Goal: Task Accomplishment & Management: Complete application form

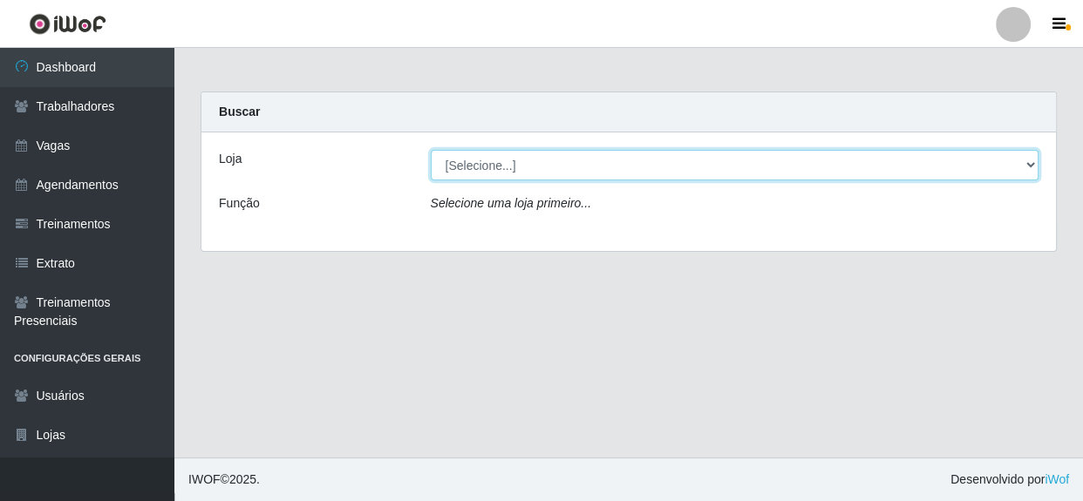
click at [584, 166] on select "[Selecione...] Rede Compras - CD Logistica" at bounding box center [735, 165] width 609 height 31
select select "429"
click at [431, 150] on select "[Selecione...] Rede Compras - CD Logistica" at bounding box center [735, 165] width 609 height 31
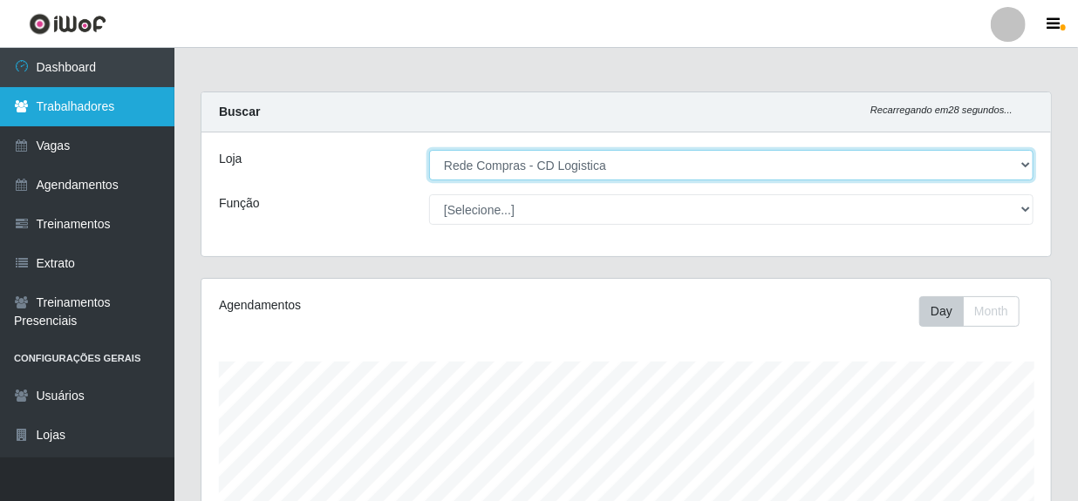
scroll to position [362, 849]
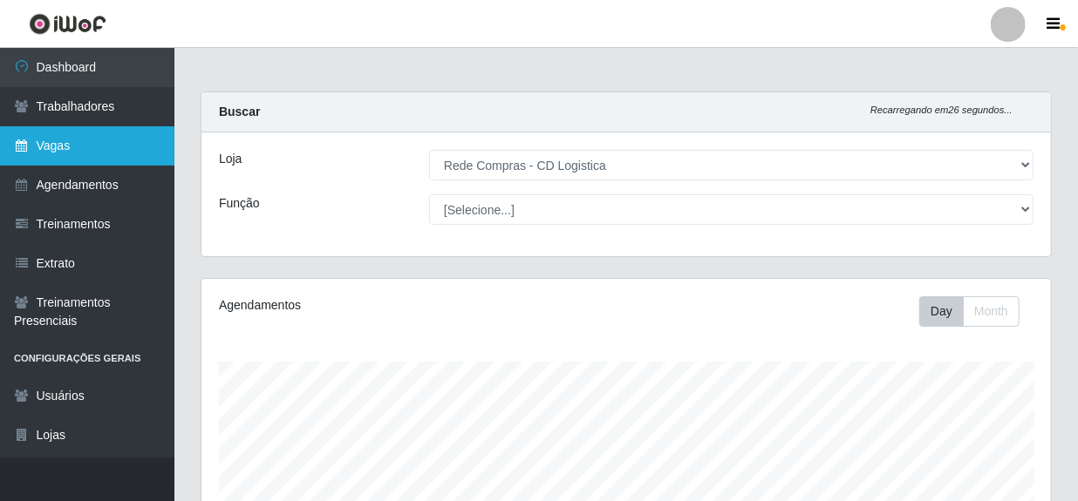
click at [64, 150] on link "Vagas" at bounding box center [87, 145] width 174 height 39
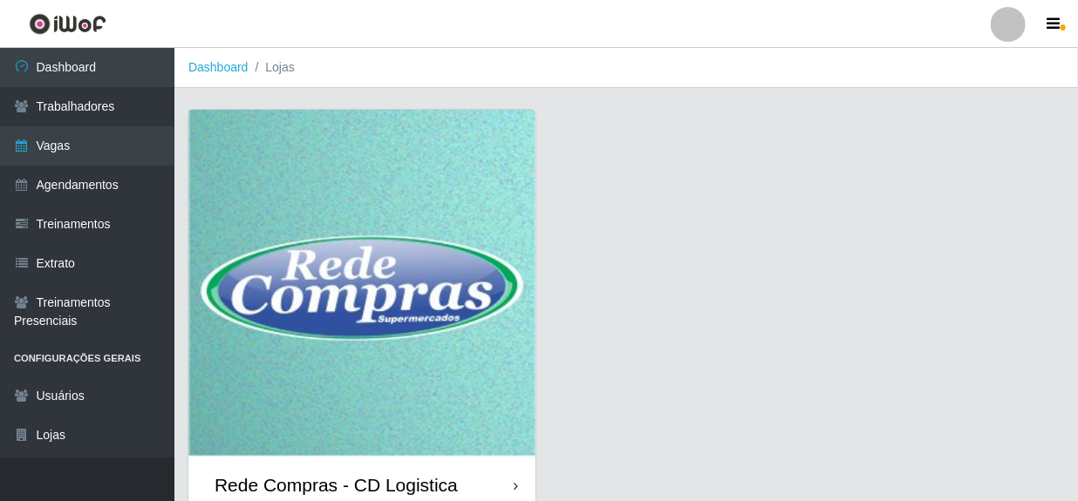
click at [351, 483] on div "Rede Compras - CD Logistica" at bounding box center [336, 485] width 243 height 22
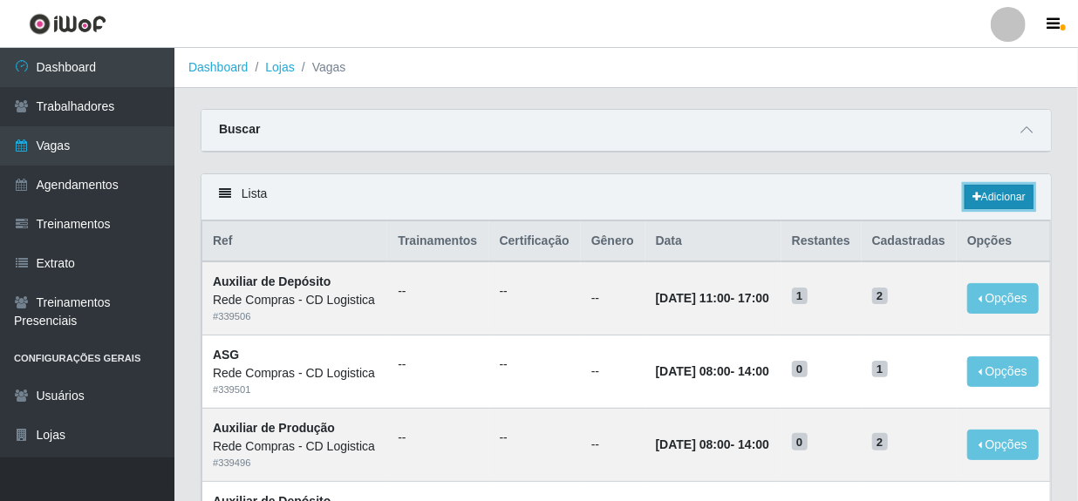
click at [989, 193] on link "Adicionar" at bounding box center [999, 197] width 69 height 24
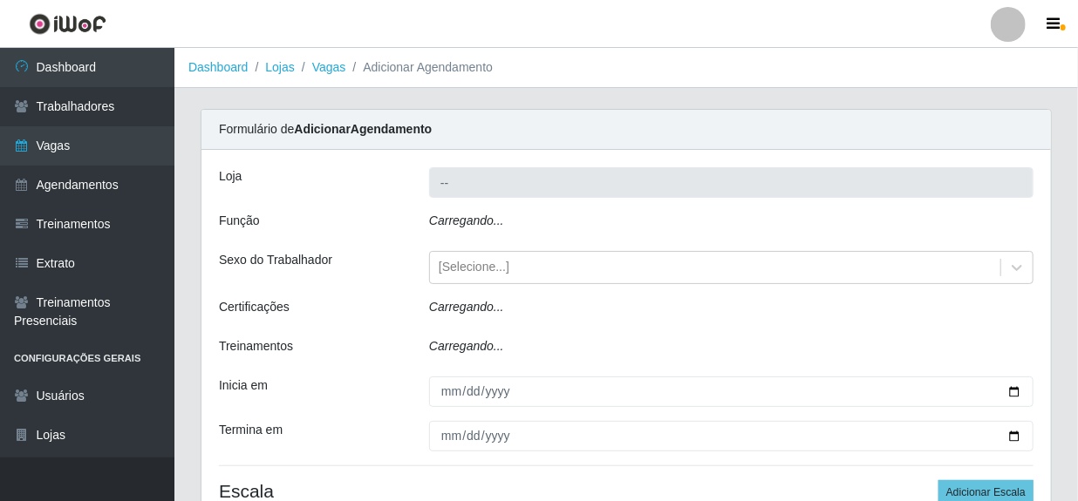
type input "Rede Compras - CD Logistica"
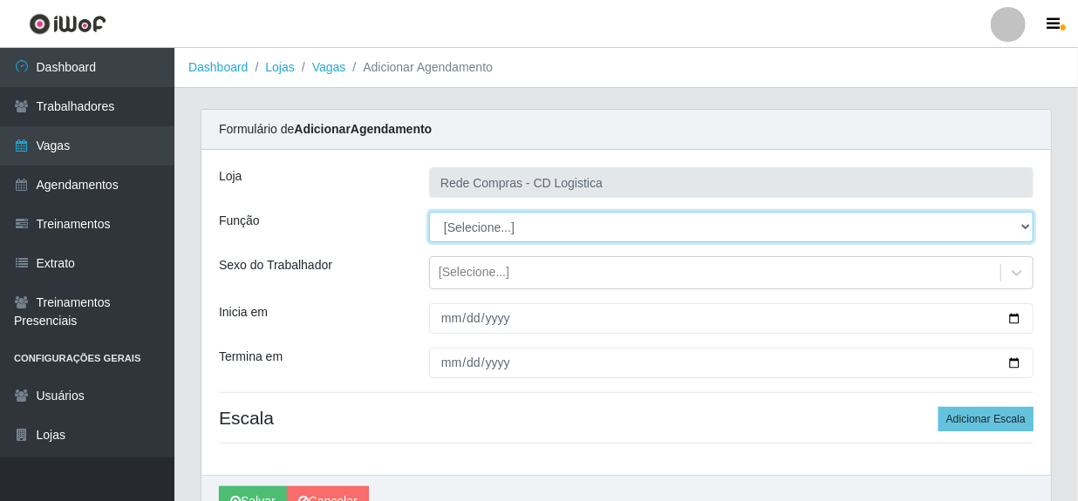
click at [1026, 224] on select "[Selecione...] ASG ASG + ASG ++ Auxiliar de Depósito Auxiliar de Depósito + Aux…" at bounding box center [731, 227] width 604 height 31
click at [605, 227] on select "[Selecione...] ASG ASG + ASG ++ Auxiliar de Depósito Auxiliar de Depósito + Aux…" at bounding box center [731, 227] width 604 height 31
select select "52"
click at [429, 212] on select "[Selecione...] ASG ASG + ASG ++ Auxiliar de Depósito Auxiliar de Depósito + Aux…" at bounding box center [731, 227] width 604 height 31
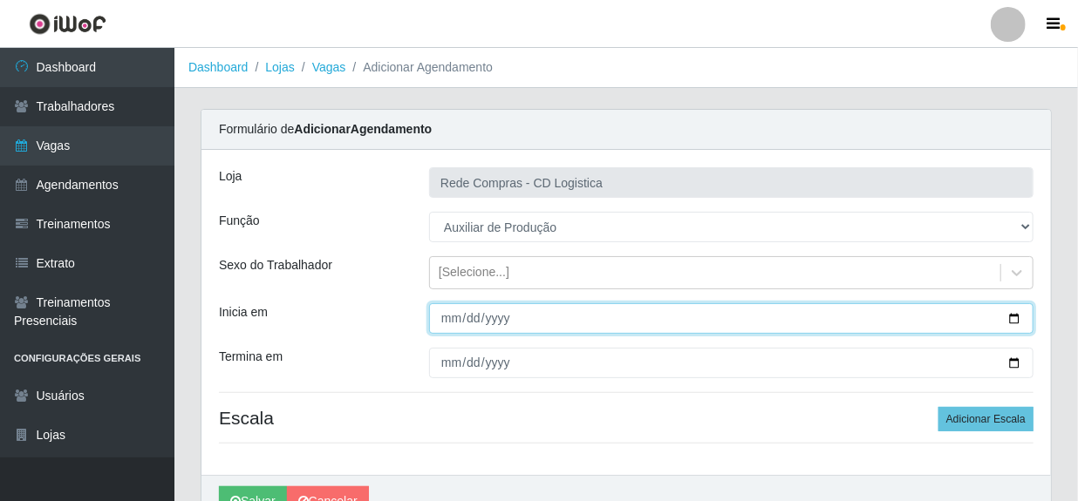
click at [452, 323] on input "Inicia em" at bounding box center [731, 318] width 604 height 31
type input "[DATE]"
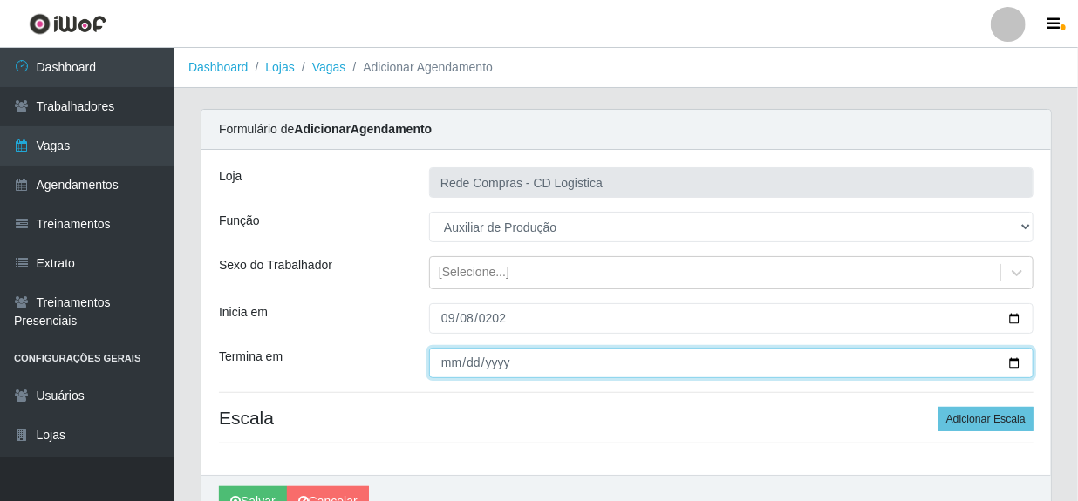
click at [453, 366] on input "Termina em" at bounding box center [731, 363] width 604 height 31
type input "[DATE]"
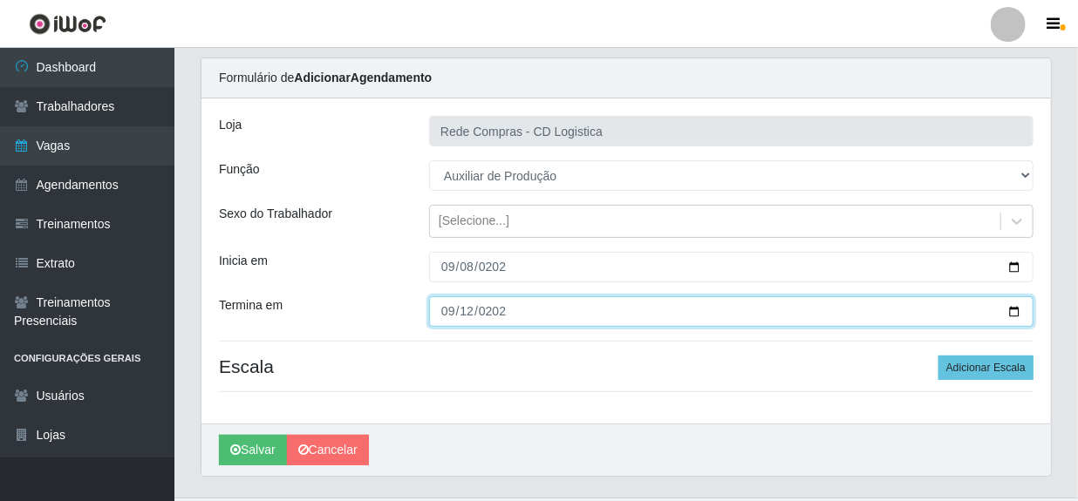
scroll to position [78, 0]
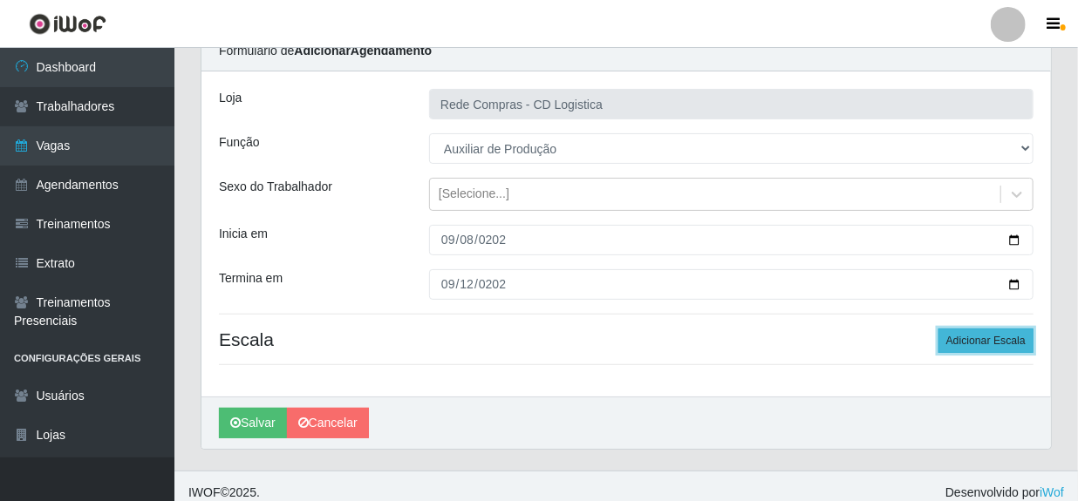
click at [959, 341] on button "Adicionar Escala" at bounding box center [985, 341] width 95 height 24
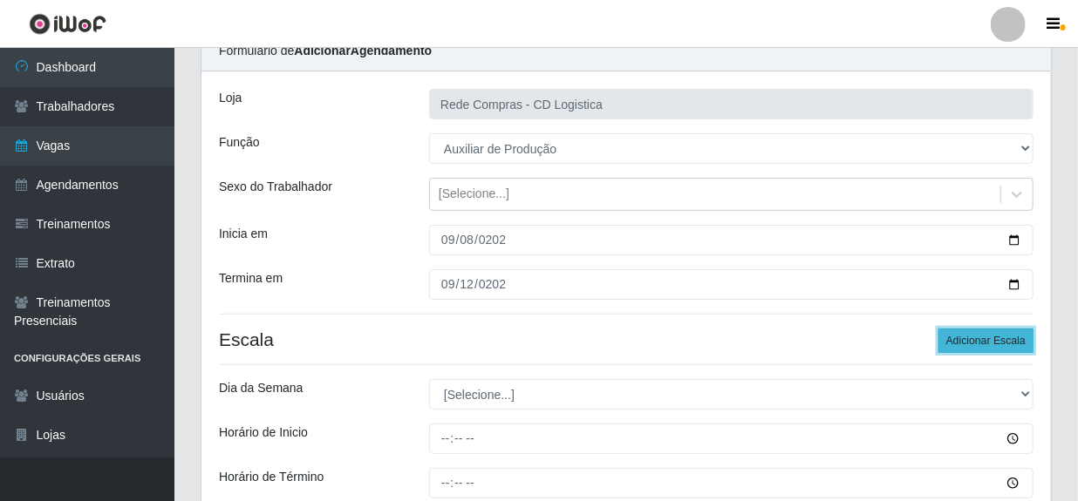
click at [959, 341] on button "Adicionar Escala" at bounding box center [985, 341] width 95 height 24
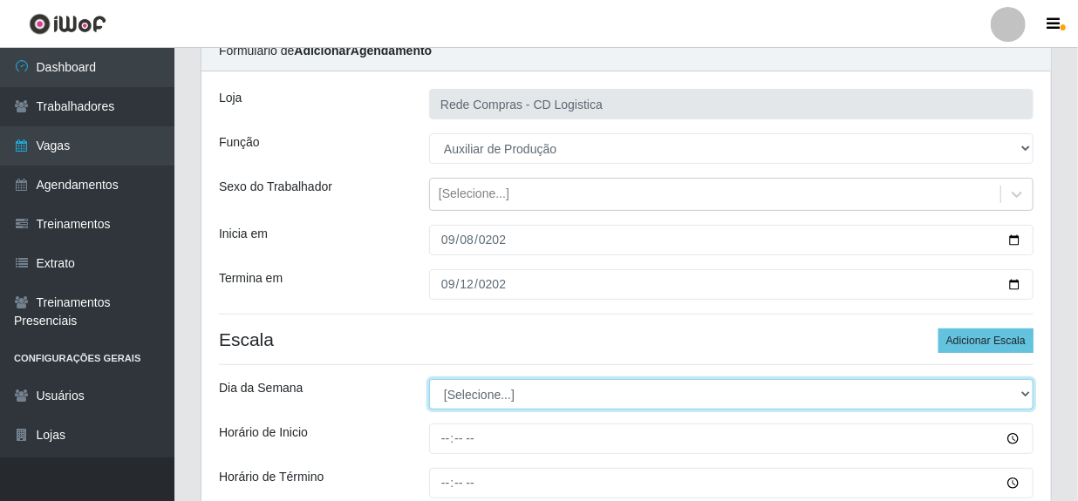
click at [482, 399] on select "[Selecione...] Segunda Terça Quarta Quinta Sexta Sábado Domingo" at bounding box center [731, 394] width 604 height 31
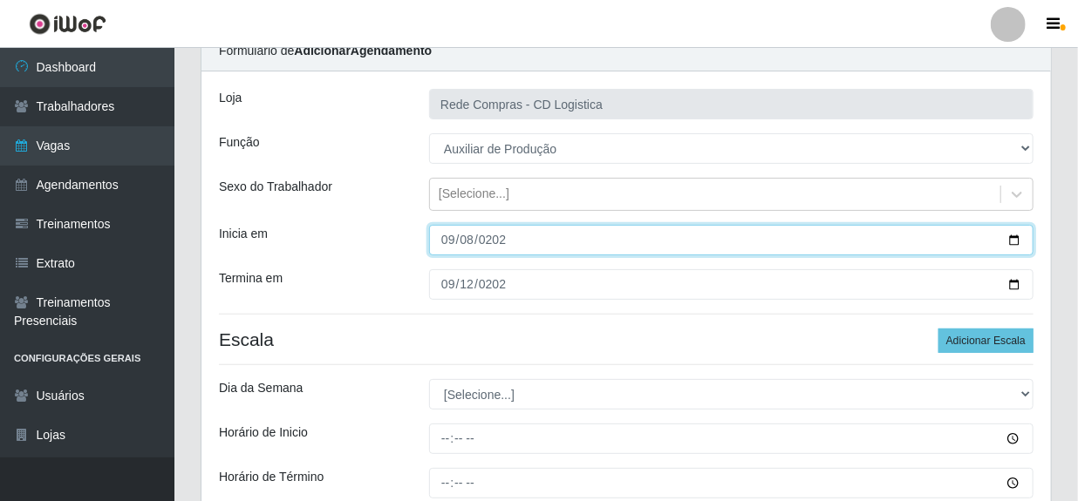
click at [512, 226] on input "[DATE]" at bounding box center [731, 240] width 604 height 31
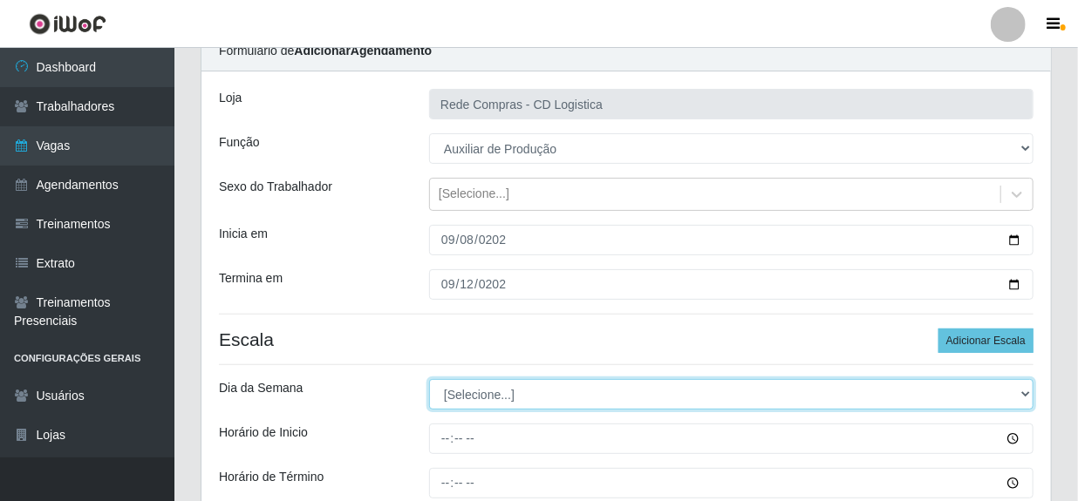
click at [500, 402] on select "[Selecione...] Segunda Terça Quarta Quinta Sexta Sábado Domingo" at bounding box center [731, 394] width 604 height 31
select select "1"
click at [429, 379] on select "[Selecione...] Segunda Terça Quarta Quinta Sexta Sábado Domingo" at bounding box center [731, 394] width 604 height 31
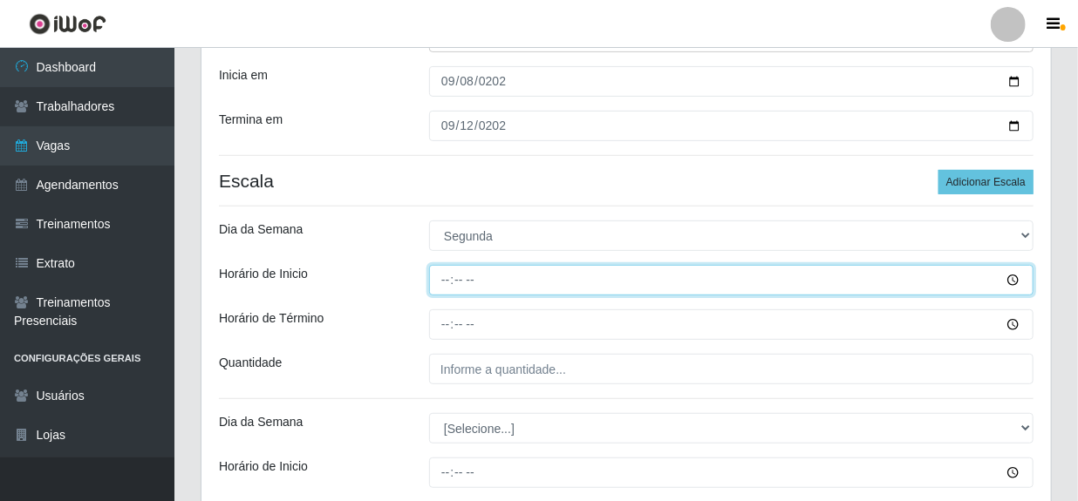
click at [447, 279] on input "Horário de Inicio" at bounding box center [731, 280] width 604 height 31
type input "08:00"
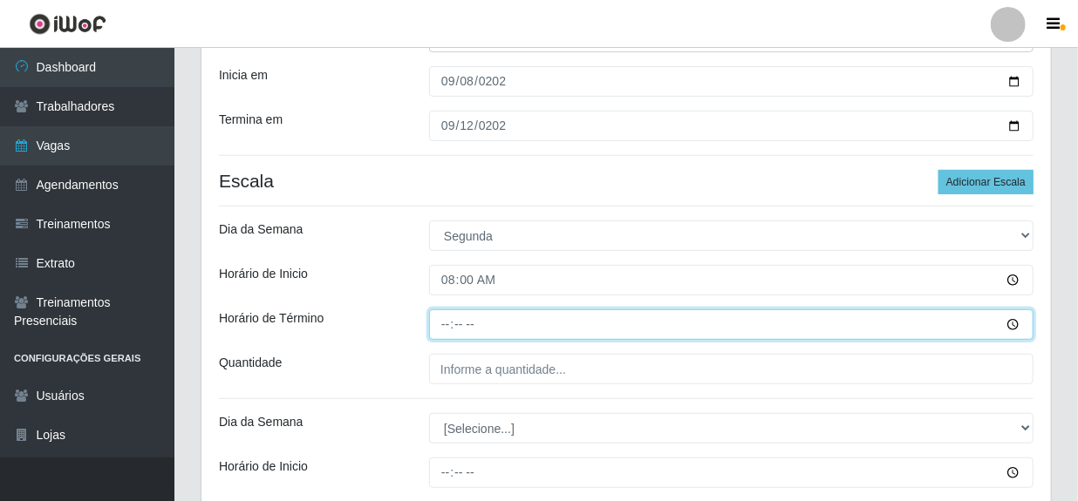
click at [443, 325] on input "Horário de Término" at bounding box center [731, 325] width 604 height 31
type input "14:00"
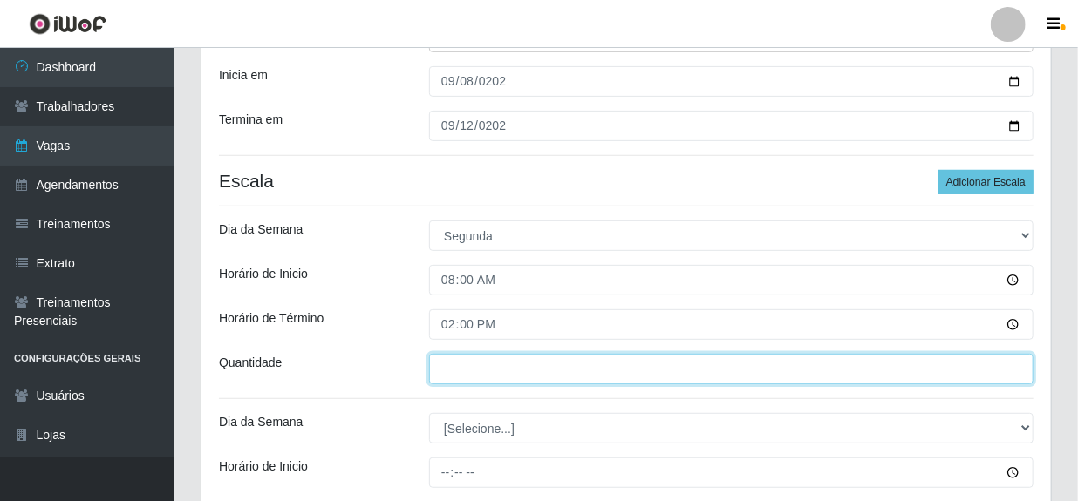
click at [453, 373] on input "___" at bounding box center [731, 369] width 604 height 31
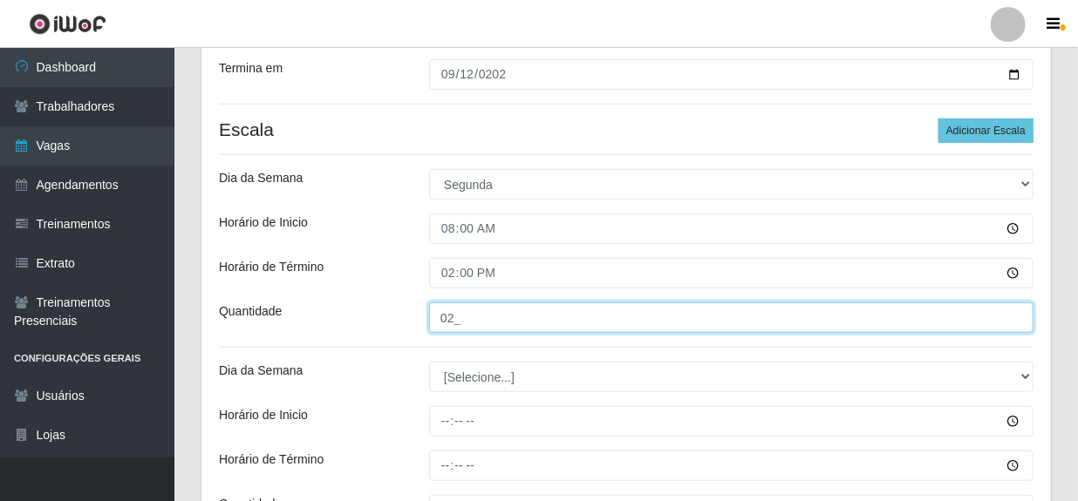
scroll to position [317, 0]
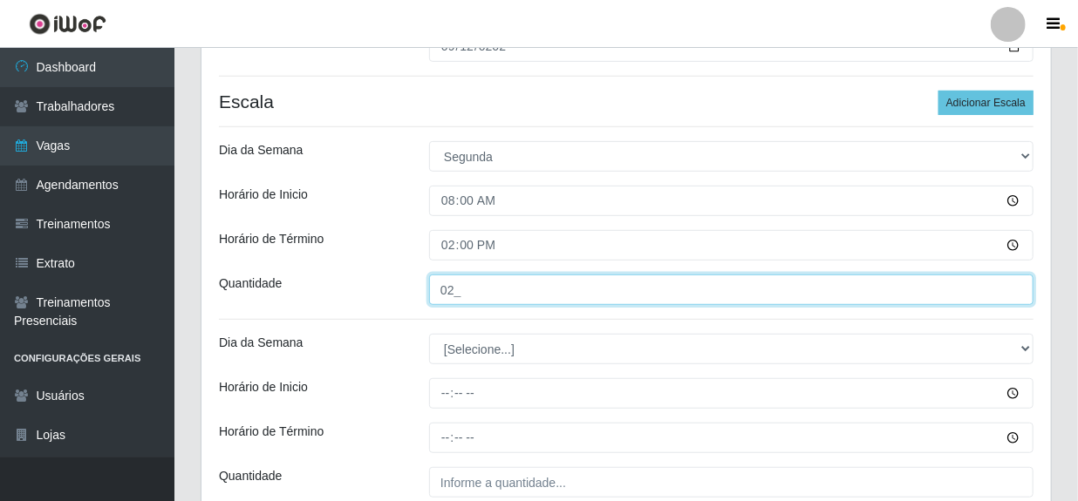
type input "02_"
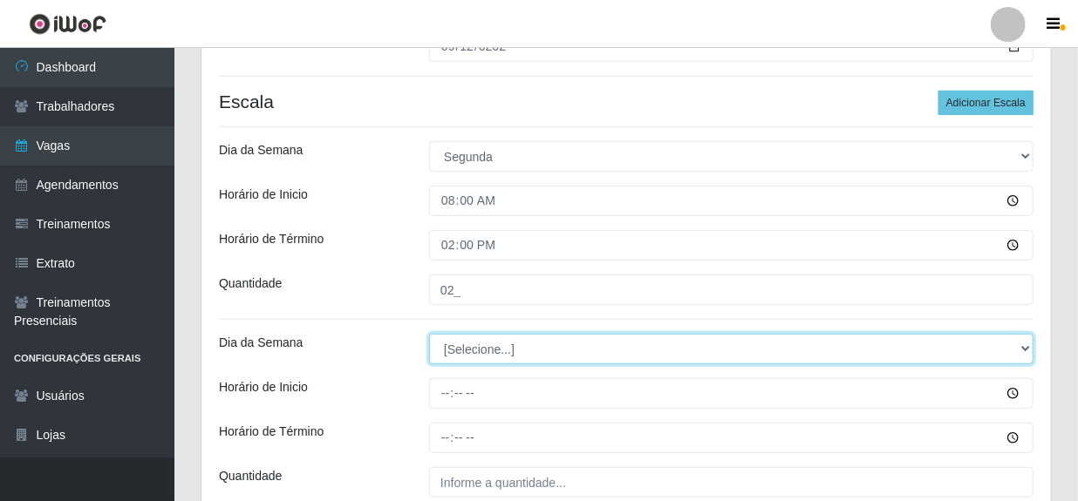
click at [474, 349] on select "[Selecione...] Segunda Terça Quarta Quinta Sexta Sábado Domingo" at bounding box center [731, 349] width 604 height 31
select select "2"
click at [429, 334] on select "[Selecione...] Segunda Terça Quarta Quinta Sexta Sábado Domingo" at bounding box center [731, 349] width 604 height 31
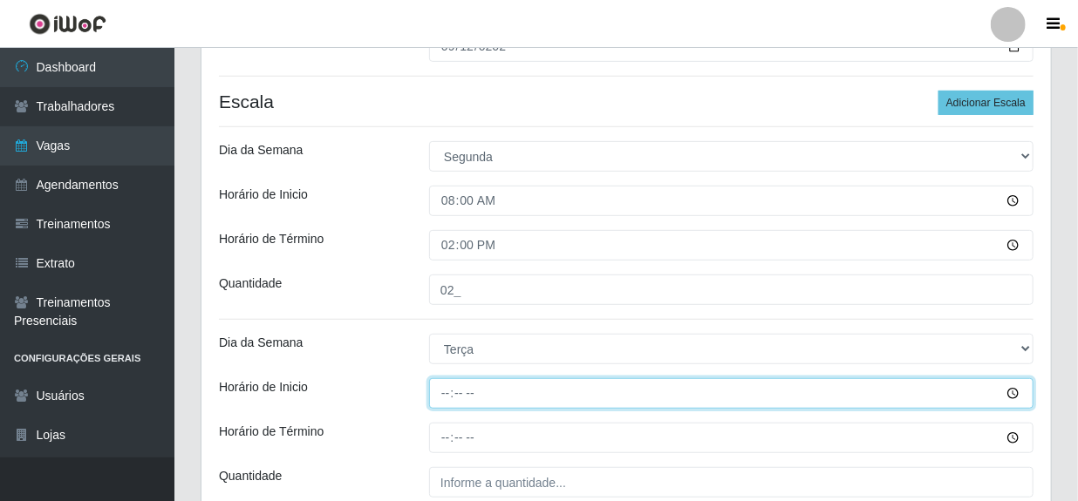
click at [446, 394] on input "Horário de Inicio" at bounding box center [731, 393] width 604 height 31
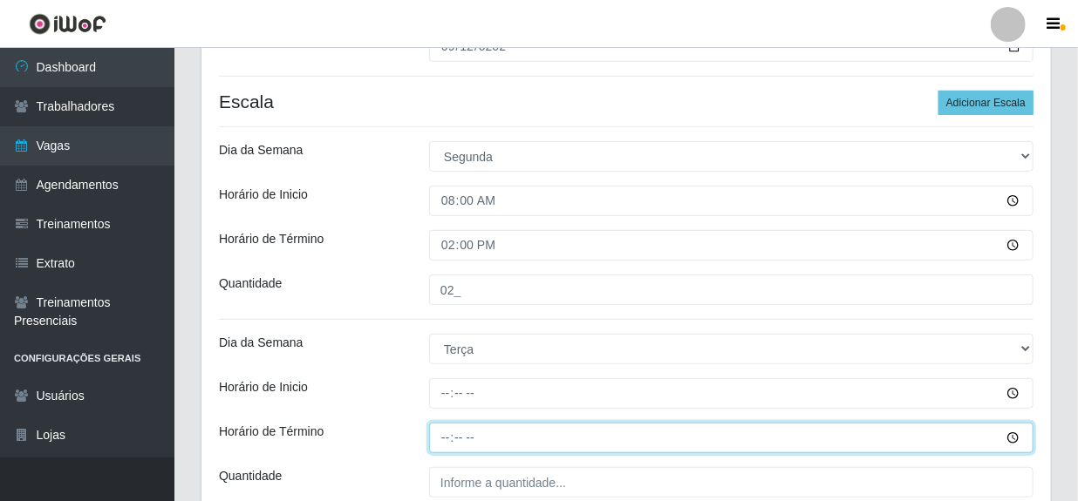
click at [443, 445] on input "Horário de Término" at bounding box center [731, 438] width 604 height 31
type input "14:00"
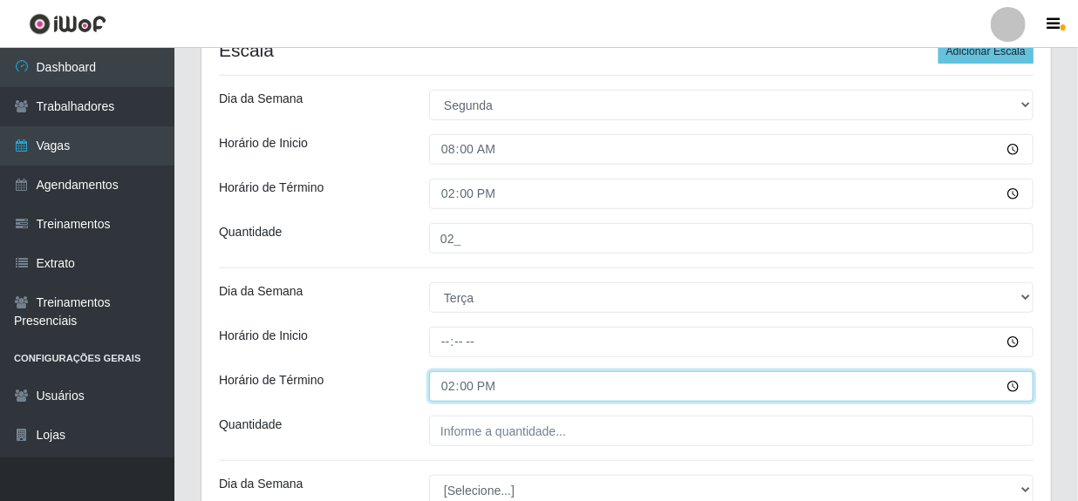
scroll to position [396, 0]
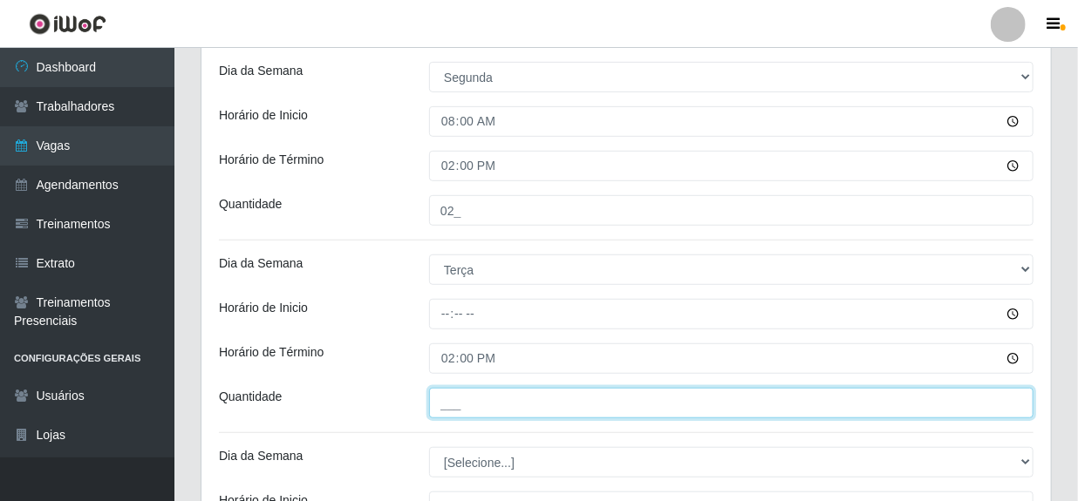
click at [521, 396] on input "___" at bounding box center [731, 403] width 604 height 31
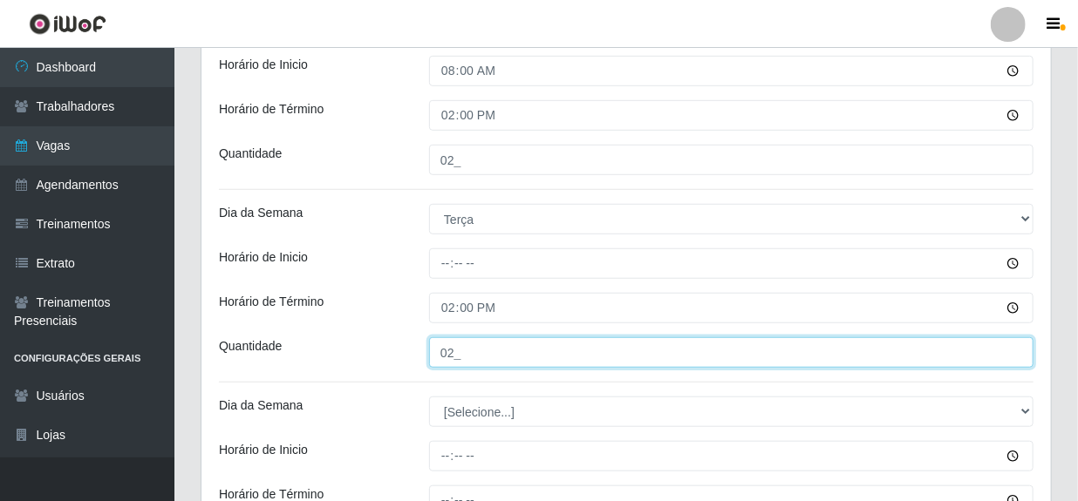
scroll to position [475, 0]
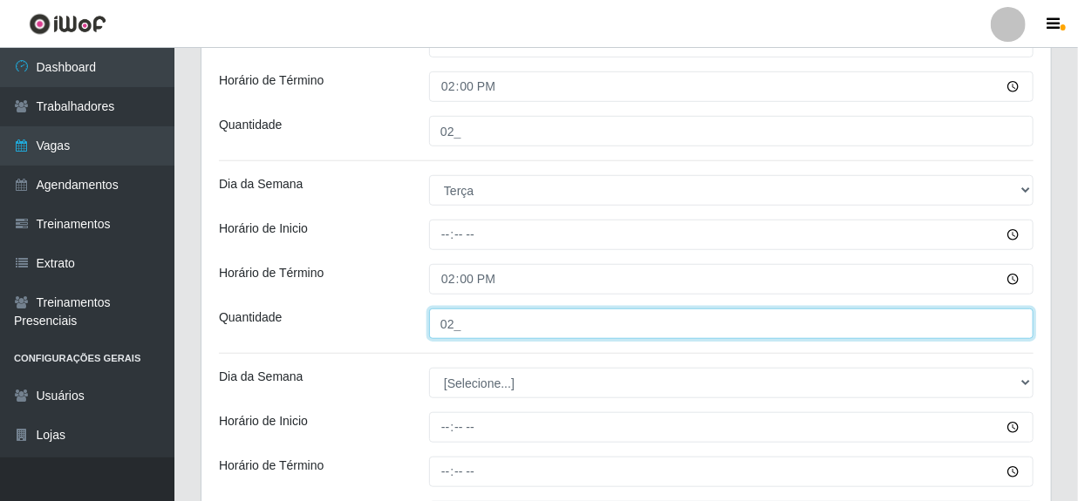
type input "02_"
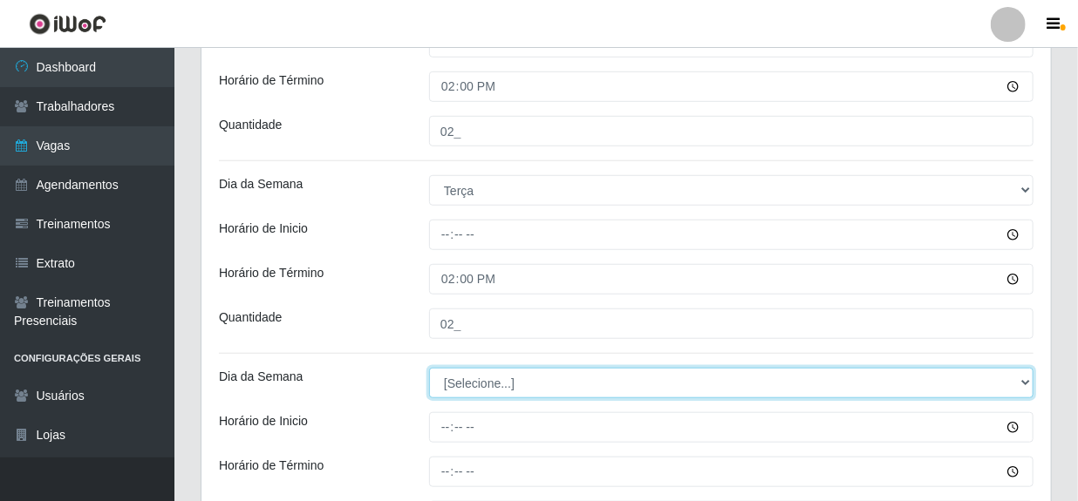
click at [472, 382] on select "[Selecione...] Segunda Terça Quarta Quinta Sexta Sábado Domingo" at bounding box center [731, 383] width 604 height 31
select select "3"
click at [429, 368] on select "[Selecione...] Segunda Terça Quarta Quinta Sexta Sábado Domingo" at bounding box center [731, 383] width 604 height 31
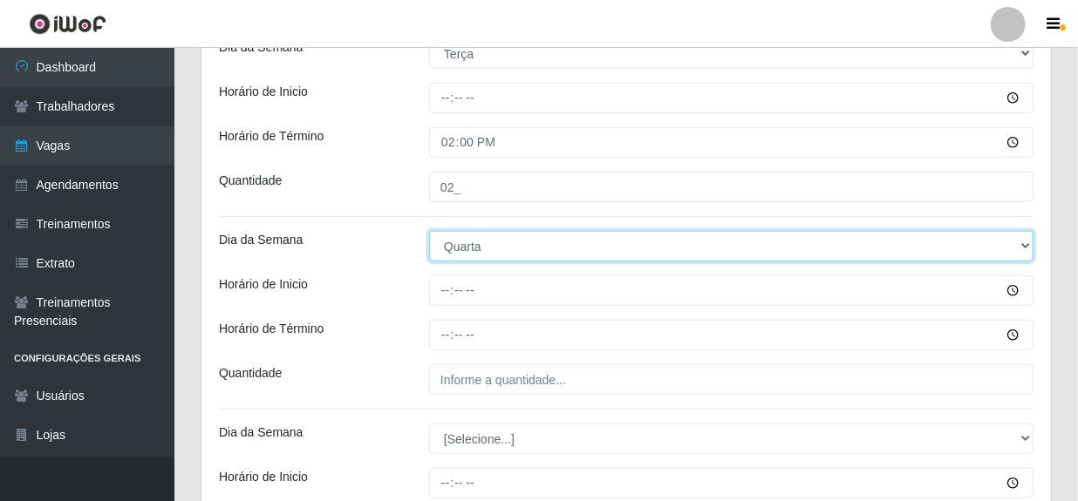
scroll to position [634, 0]
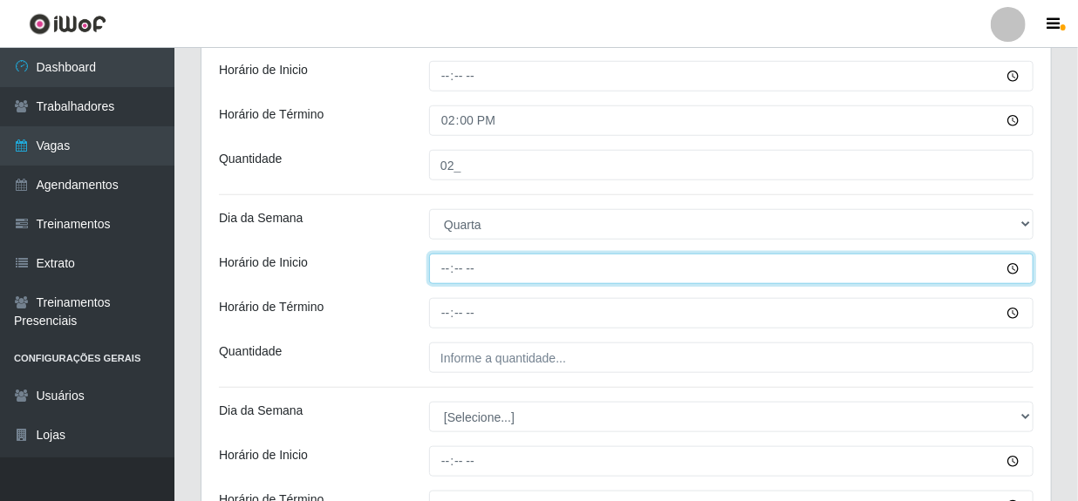
click at [447, 272] on input "Horário de Inicio" at bounding box center [731, 269] width 604 height 31
type input "08:00"
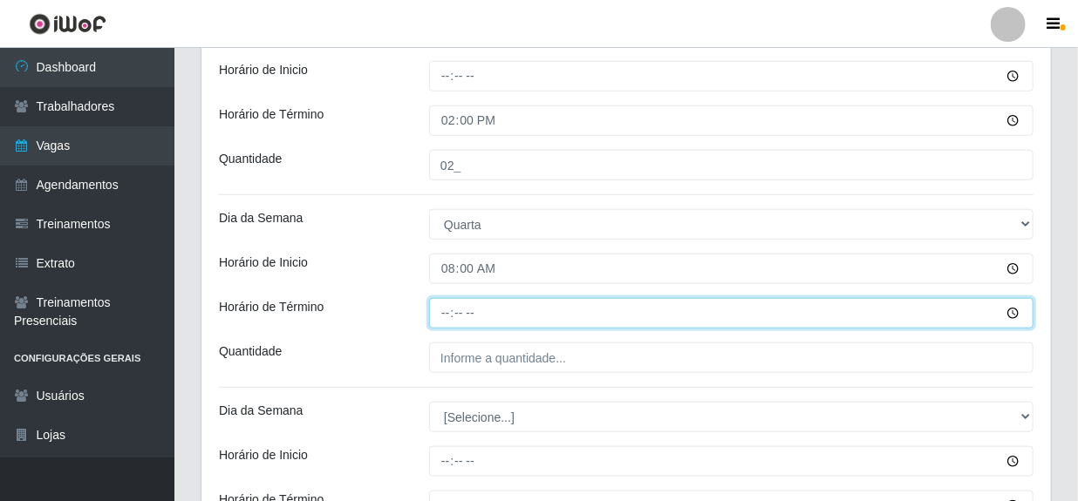
click at [444, 317] on input "Horário de Término" at bounding box center [731, 313] width 604 height 31
type input "14:00"
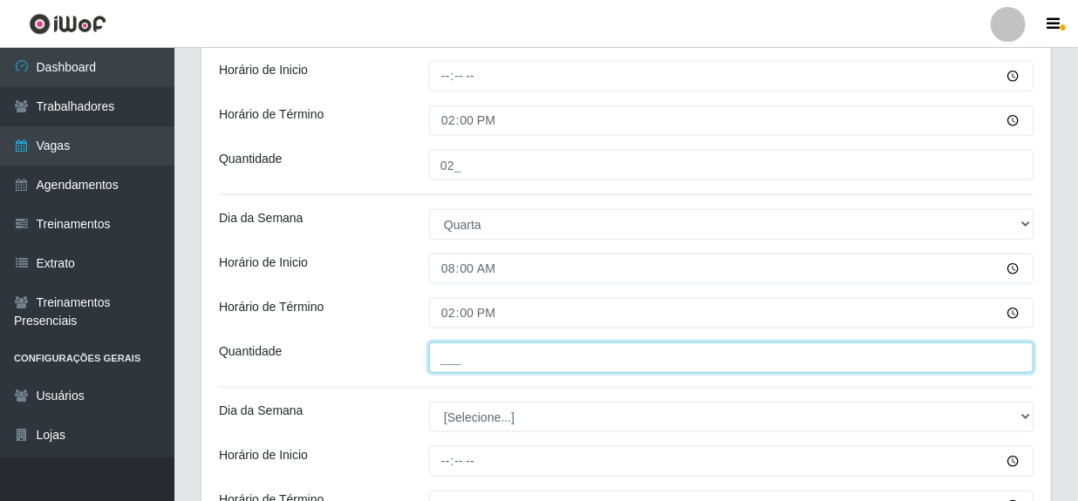
click at [459, 354] on input "___" at bounding box center [731, 358] width 604 height 31
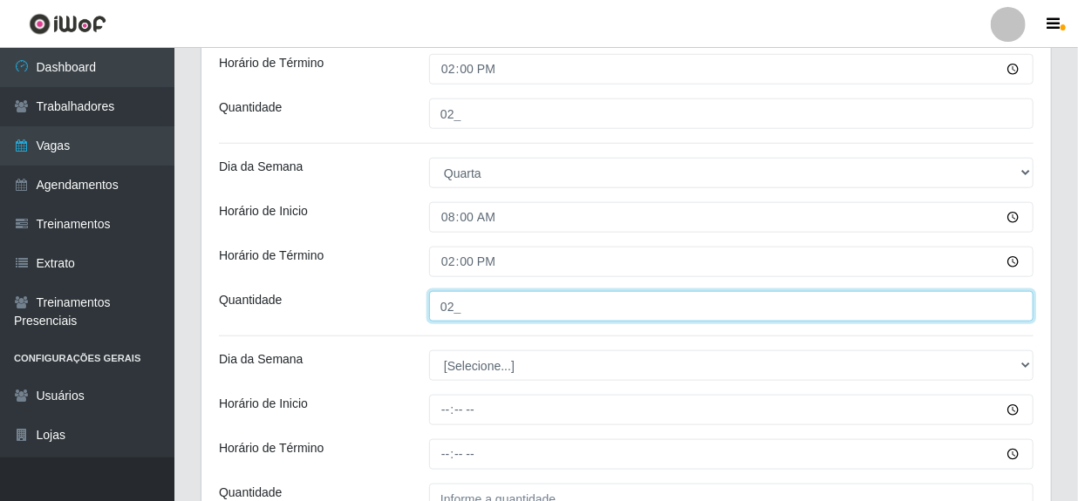
scroll to position [713, 0]
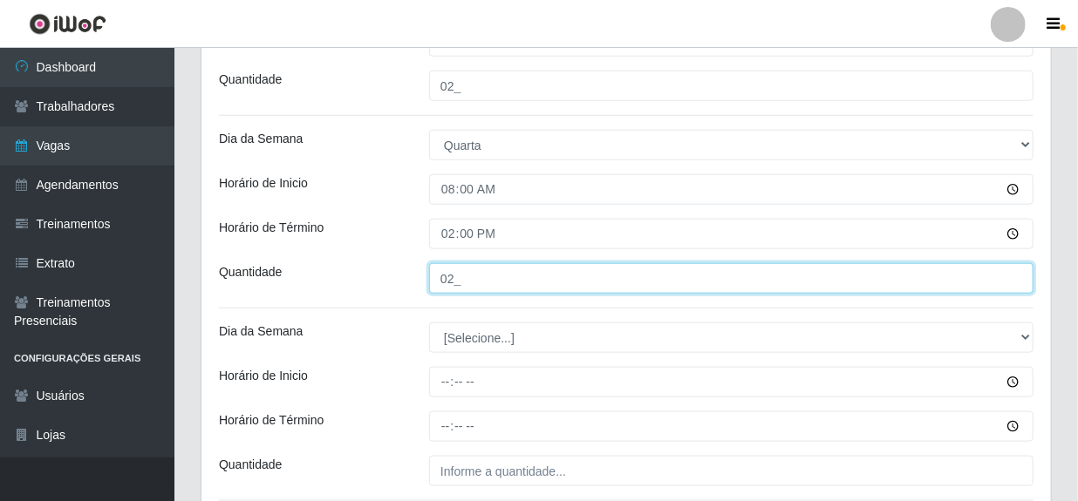
type input "02_"
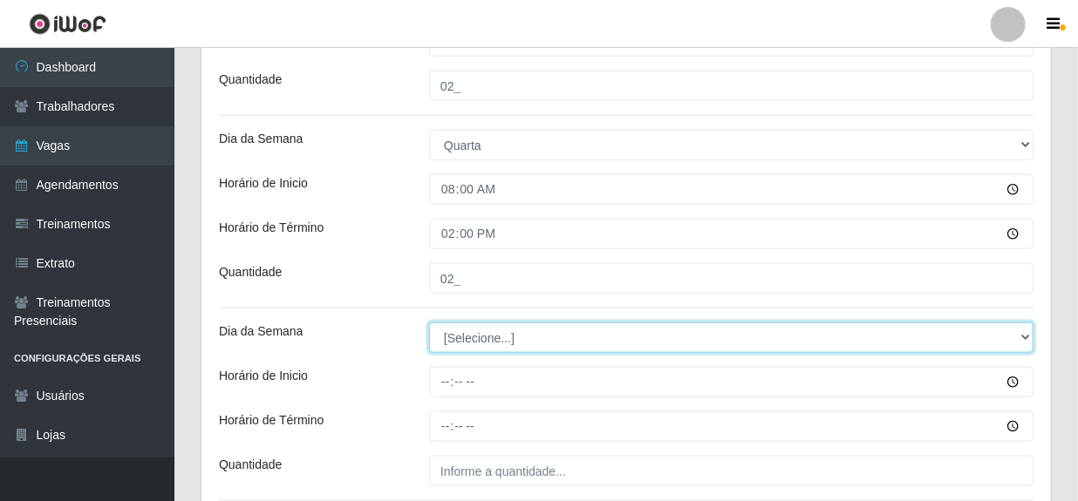
click at [494, 336] on select "[Selecione...] Segunda Terça Quarta Quinta Sexta Sábado Domingo" at bounding box center [731, 338] width 604 height 31
select select "4"
click at [429, 323] on select "[Selecione...] Segunda Terça Quarta Quinta Sexta Sábado Domingo" at bounding box center [731, 338] width 604 height 31
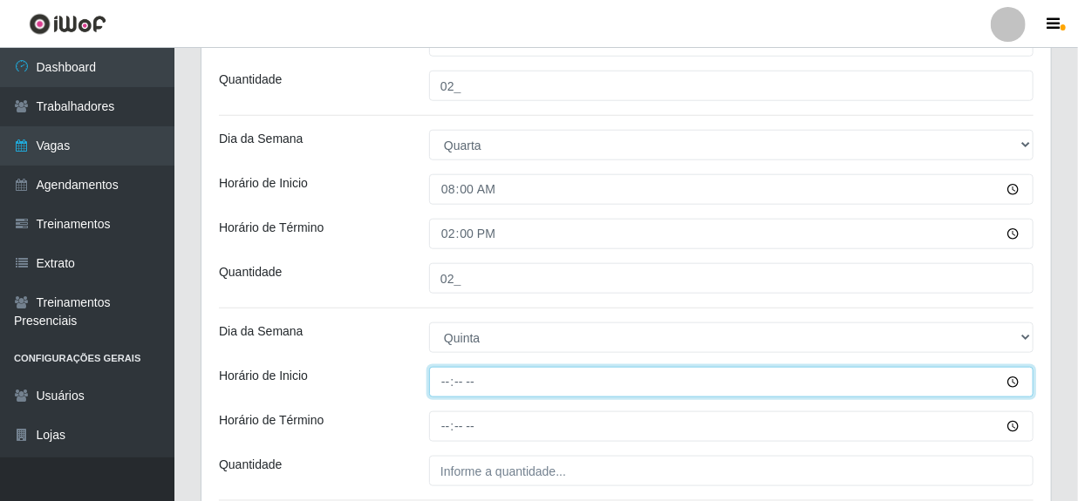
click at [450, 379] on input "Horário de Inicio" at bounding box center [731, 382] width 604 height 31
type input "08:00"
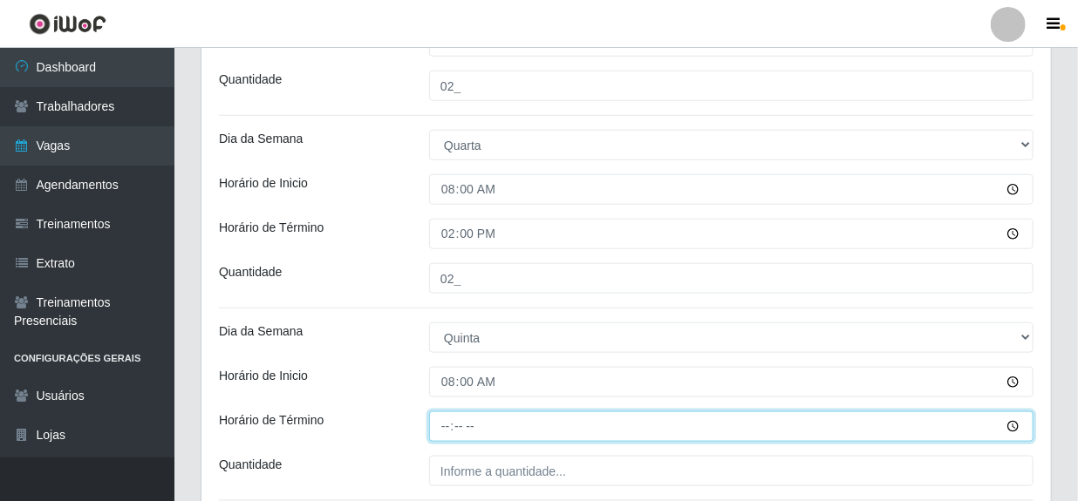
click at [447, 432] on input "Horário de Término" at bounding box center [731, 427] width 604 height 31
type input "14:00"
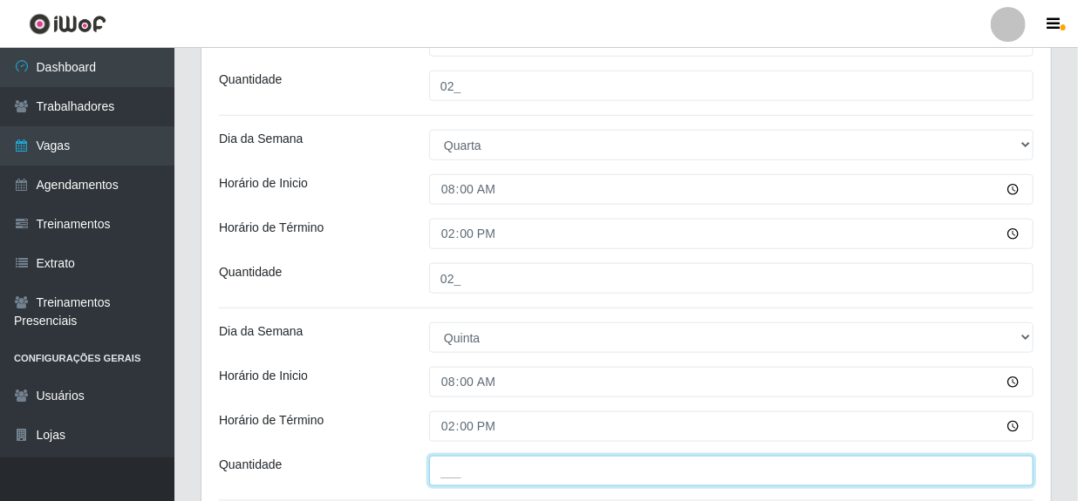
click at [462, 471] on input "___" at bounding box center [731, 471] width 604 height 31
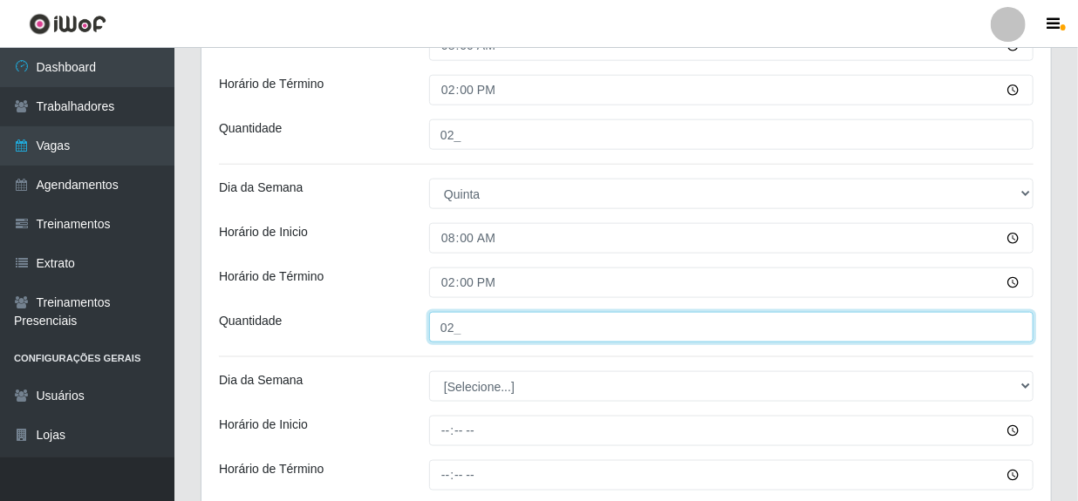
scroll to position [872, 0]
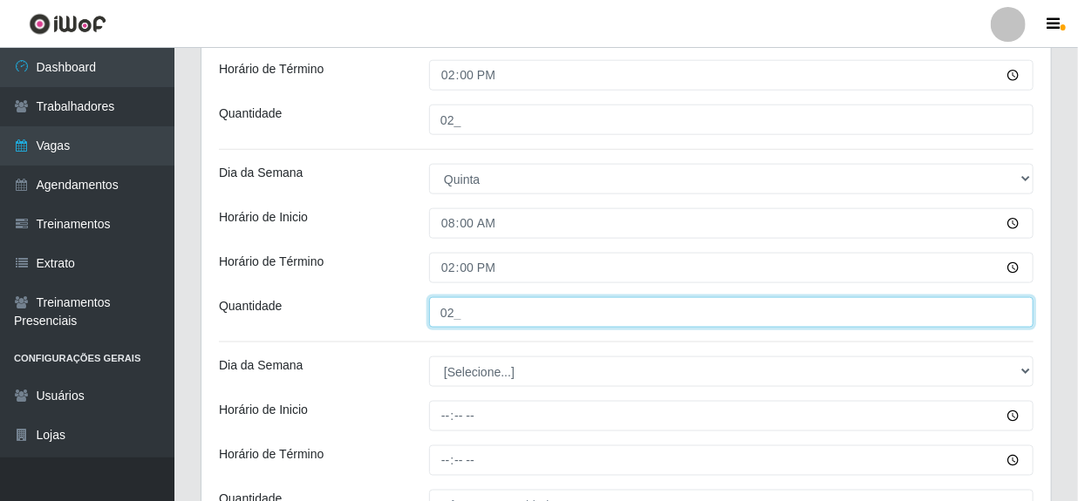
type input "02_"
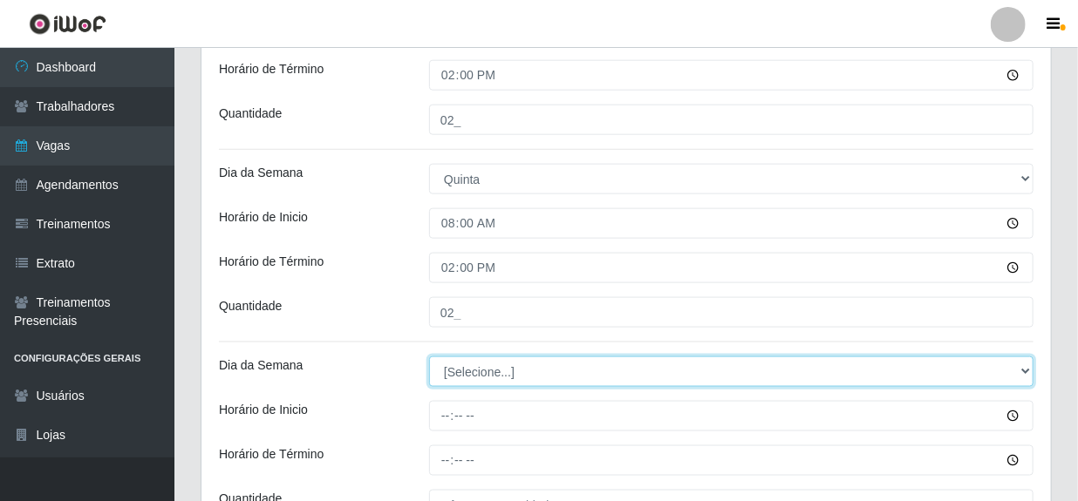
click at [475, 377] on select "[Selecione...] Segunda Terça Quarta Quinta Sexta Sábado Domingo" at bounding box center [731, 372] width 604 height 31
select select "5"
click at [429, 357] on select "[Selecione...] Segunda Terça Quarta Quinta Sexta Sábado Domingo" at bounding box center [731, 372] width 604 height 31
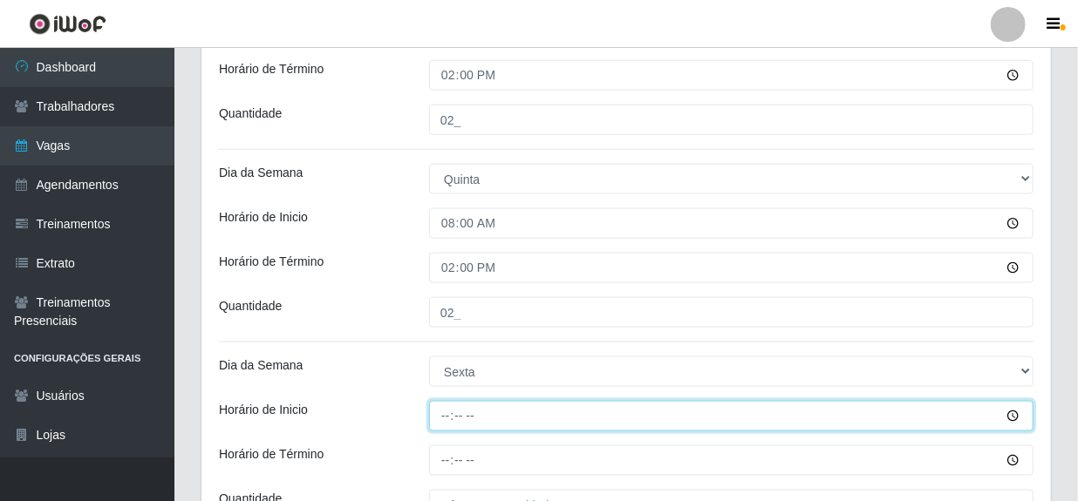
click at [447, 421] on input "Horário de Inicio" at bounding box center [731, 416] width 604 height 31
type input "08:00"
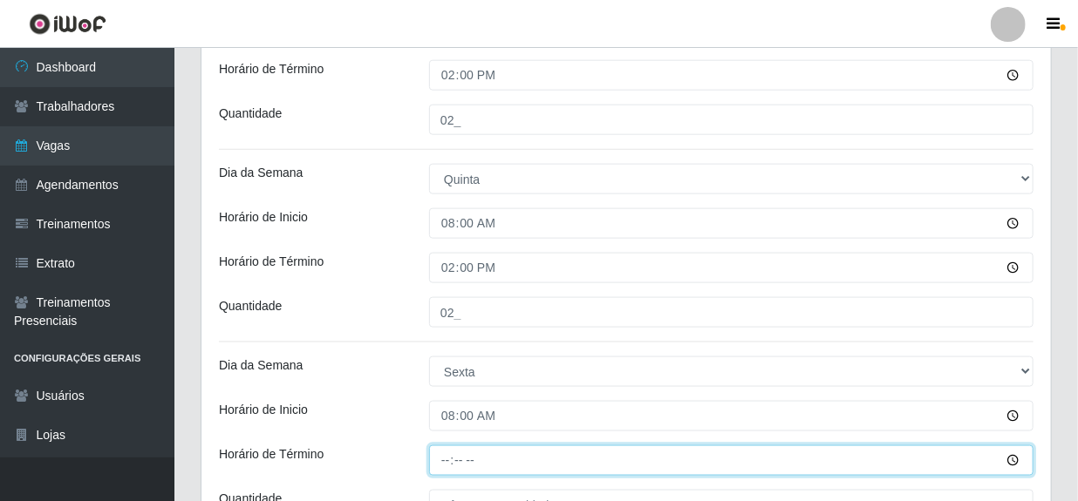
click at [447, 465] on input "Horário de Término" at bounding box center [731, 461] width 604 height 31
type input "14:00"
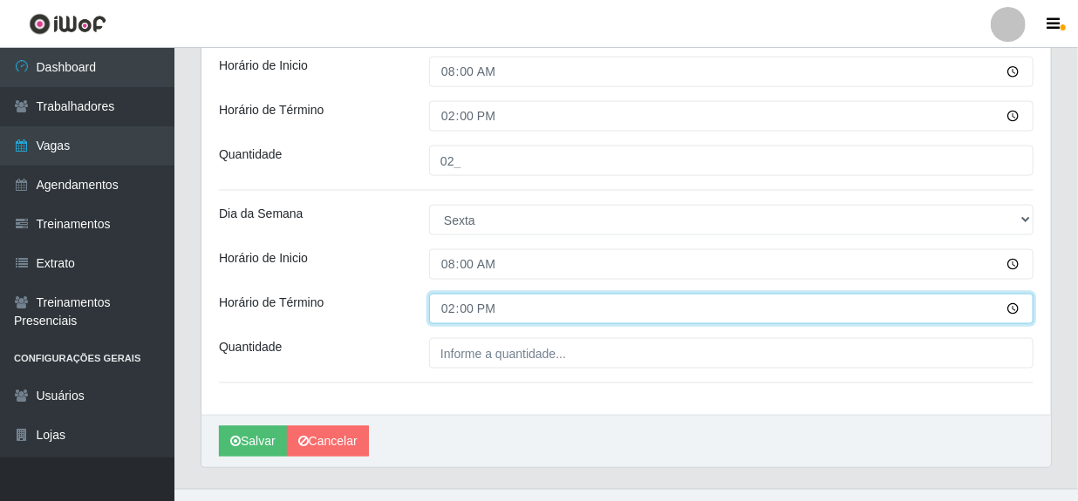
scroll to position [1030, 0]
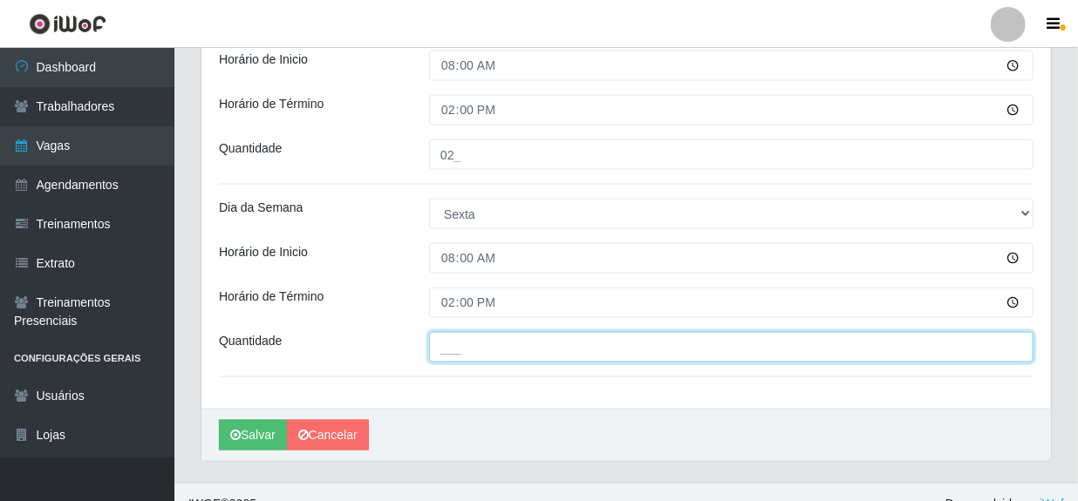
click at [481, 358] on input "___" at bounding box center [731, 347] width 604 height 31
type input "02_"
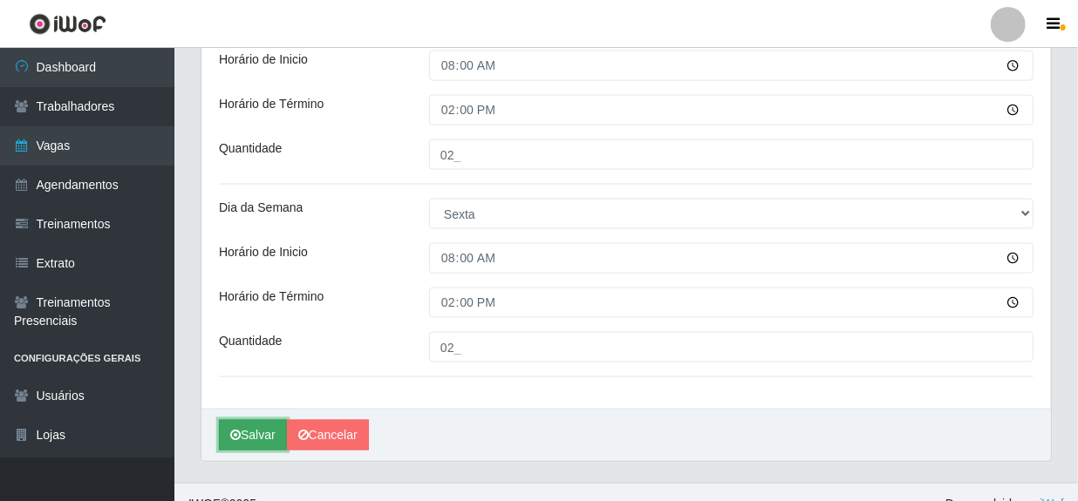
click at [248, 433] on button "Salvar" at bounding box center [253, 435] width 68 height 31
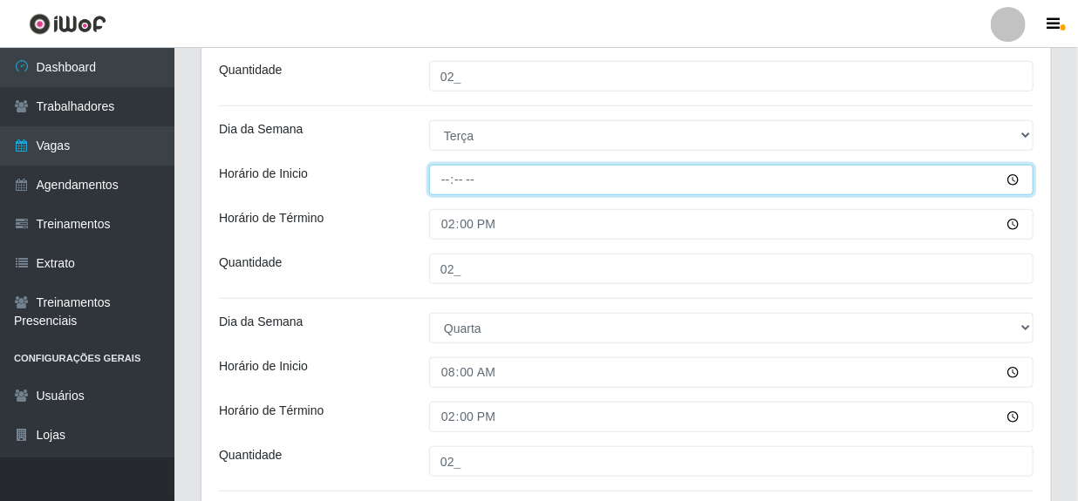
scroll to position [456, 0]
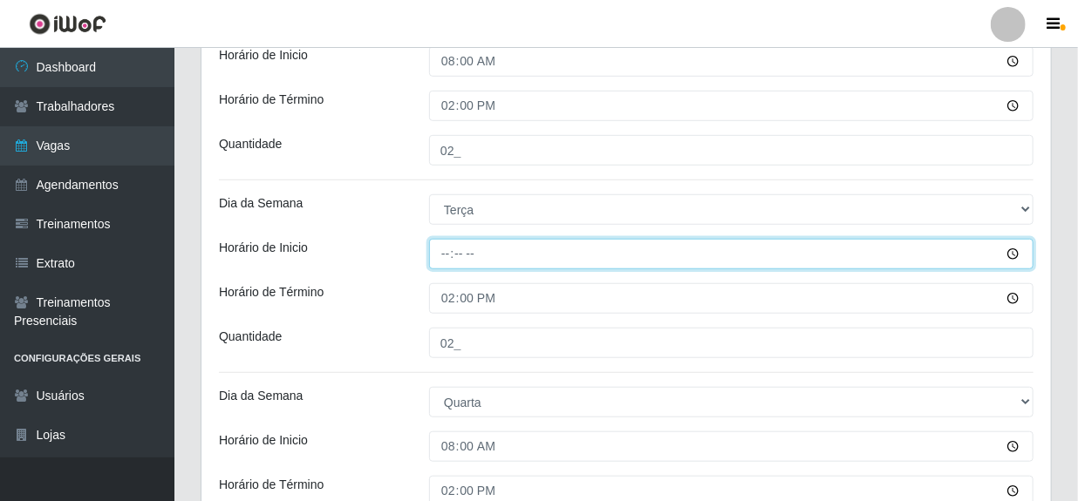
click at [469, 257] on input "Horário de Inicio" at bounding box center [731, 254] width 604 height 31
type input "08:00"
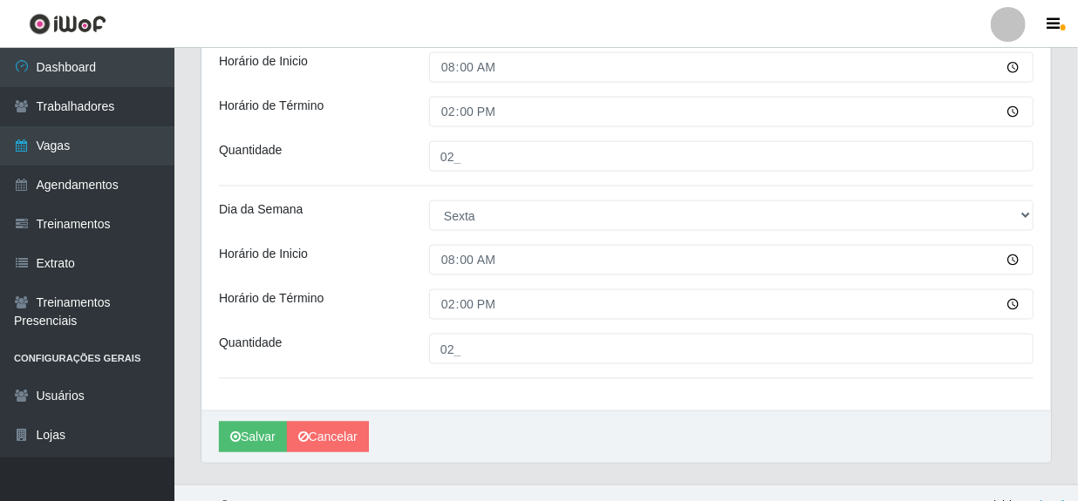
scroll to position [1053, 0]
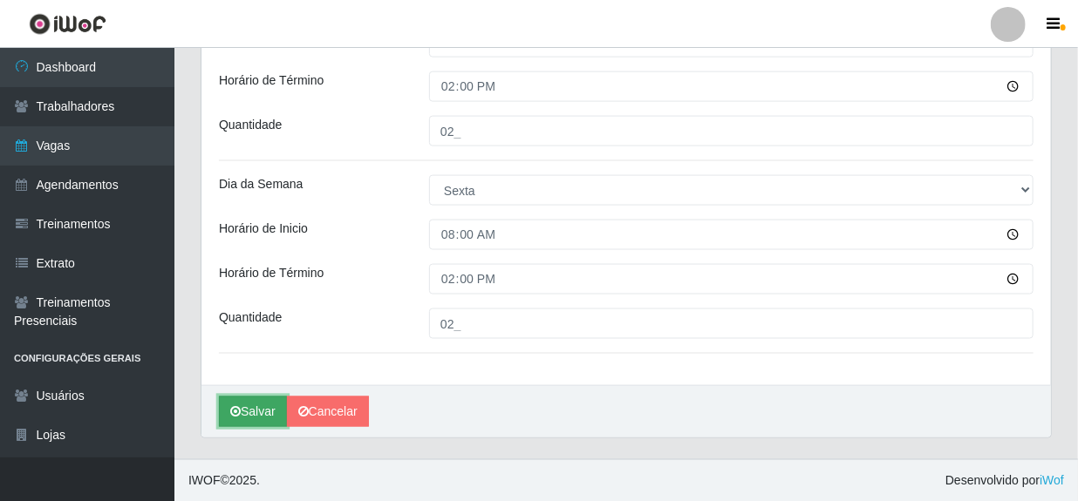
click at [251, 410] on button "Salvar" at bounding box center [253, 412] width 68 height 31
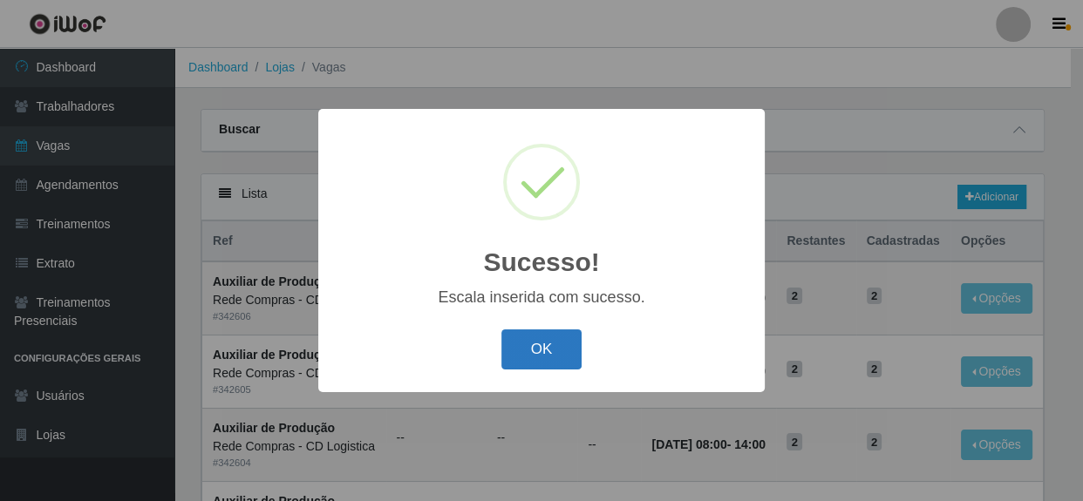
click at [529, 353] on button "OK" at bounding box center [541, 350] width 81 height 41
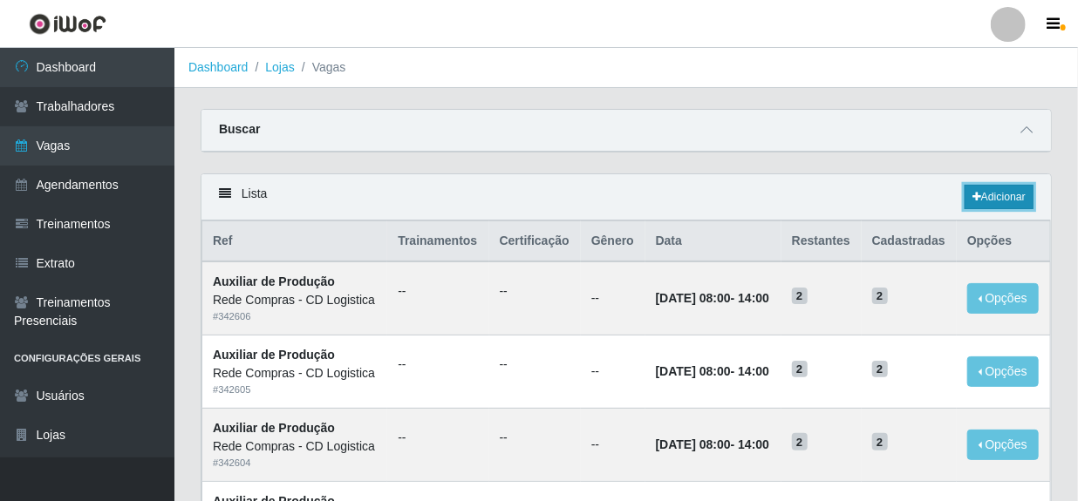
click at [1004, 200] on link "Adicionar" at bounding box center [999, 197] width 69 height 24
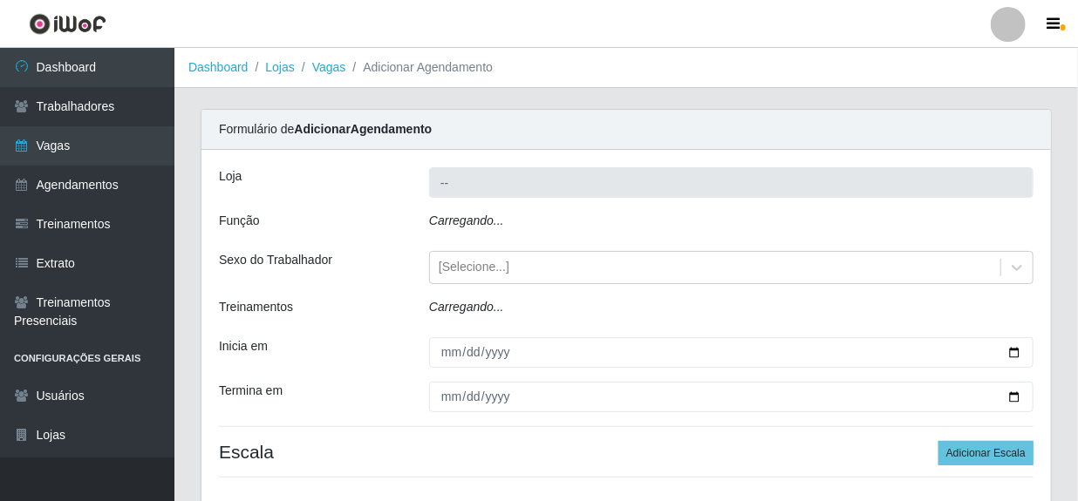
type input "Rede Compras - CD Logistica"
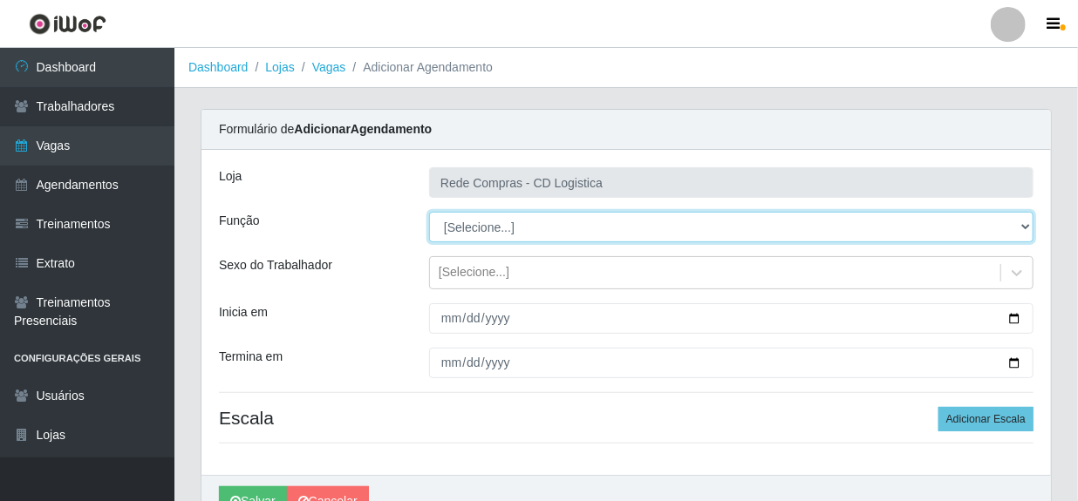
click at [578, 226] on select "[Selecione...] ASG ASG + ASG ++ Auxiliar de Depósito Auxiliar de Depósito + Aux…" at bounding box center [731, 227] width 604 height 31
select select "16"
click at [429, 212] on select "[Selecione...] ASG ASG + ASG ++ Auxiliar de Depósito Auxiliar de Depósito + Aux…" at bounding box center [731, 227] width 604 height 31
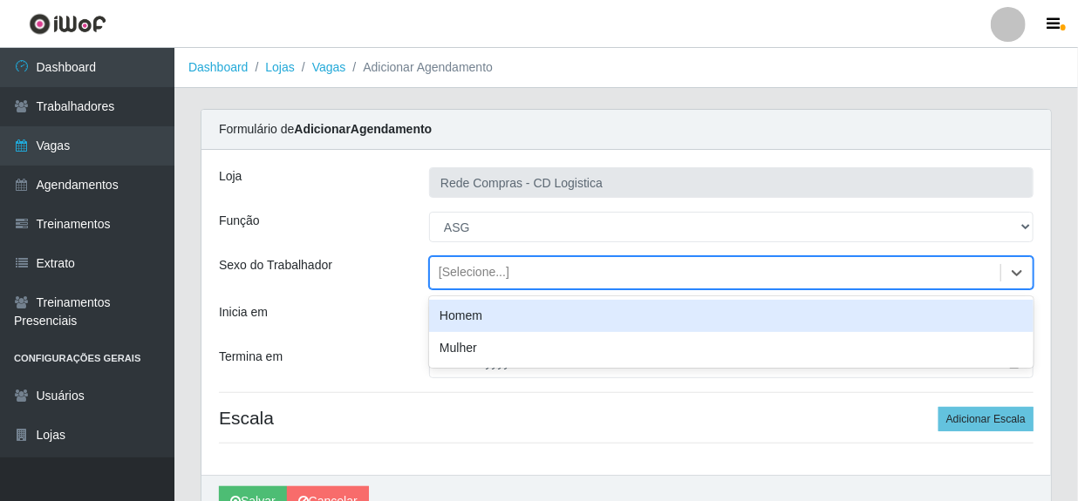
click at [486, 272] on div "[Selecione...]" at bounding box center [474, 273] width 71 height 18
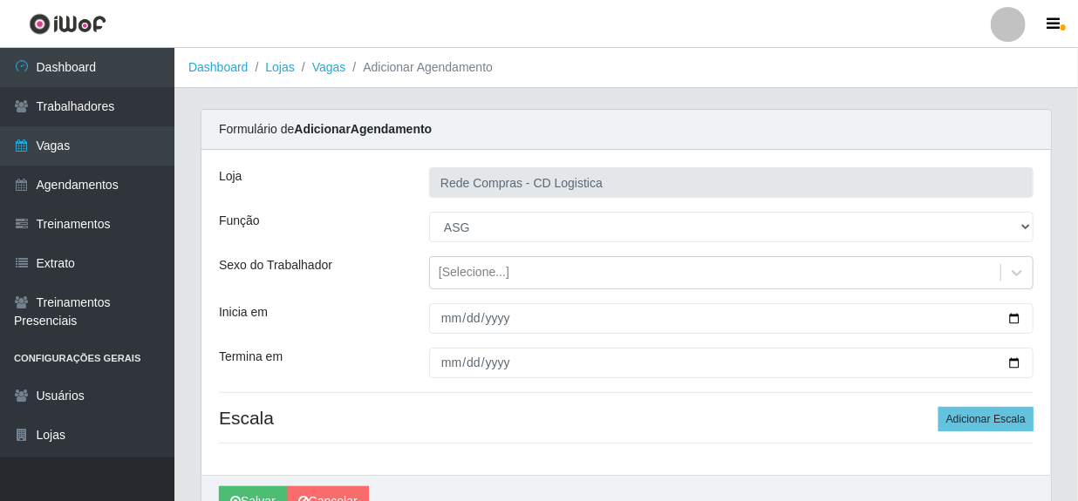
click at [524, 399] on div "Loja Rede Compras - CD Logistica Função [Selecione...] ASG ASG + ASG ++ Auxilia…" at bounding box center [625, 312] width 849 height 325
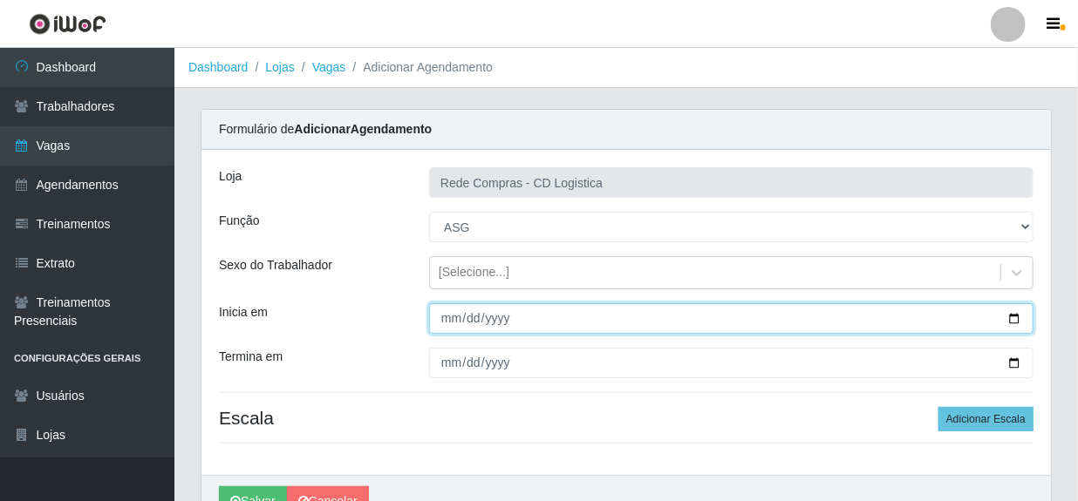
click at [451, 319] on input "Inicia em" at bounding box center [731, 318] width 604 height 31
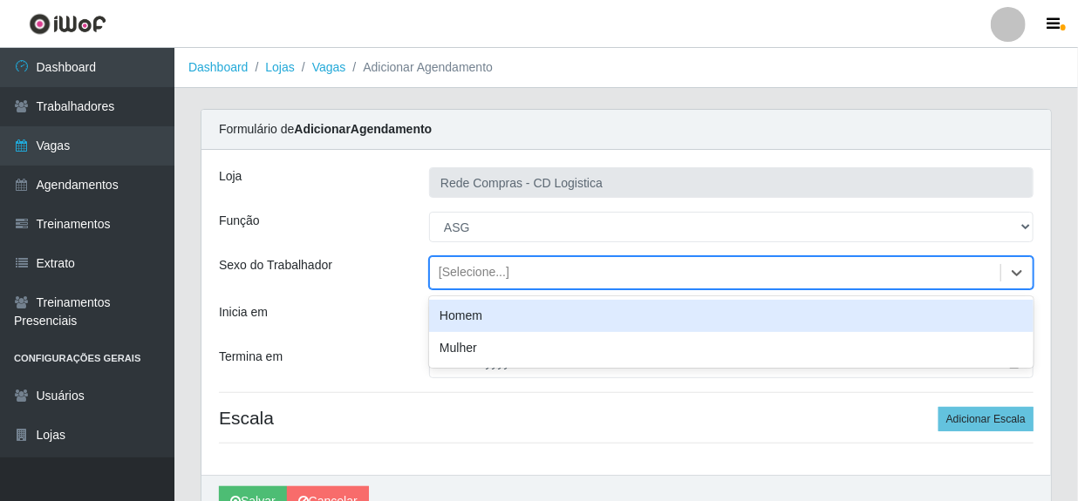
click at [503, 270] on div "[Selecione...]" at bounding box center [474, 273] width 71 height 18
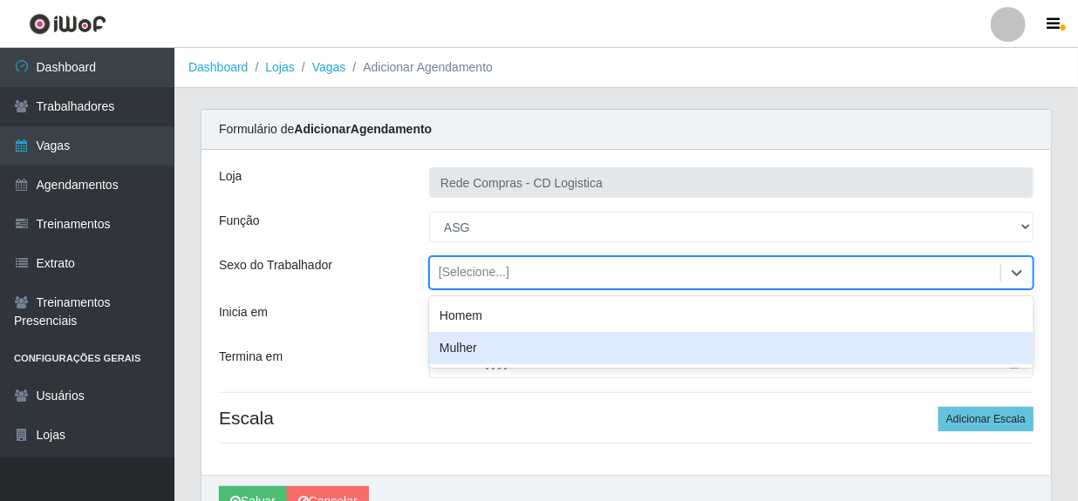
click at [476, 350] on div "Mulher" at bounding box center [731, 348] width 604 height 32
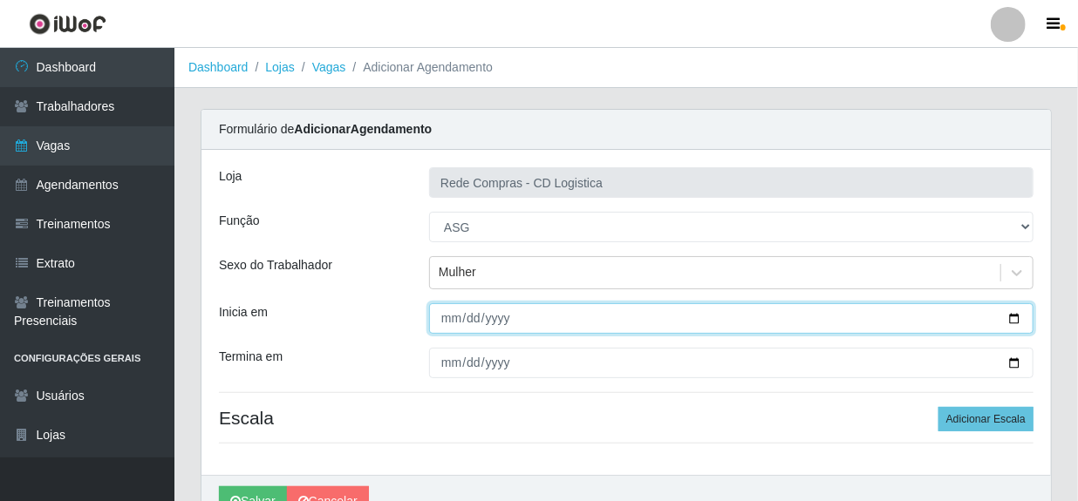
click at [453, 321] on input "Inicia em" at bounding box center [731, 318] width 604 height 31
click at [463, 325] on input "Inicia em" at bounding box center [731, 318] width 604 height 31
type input "[DATE]"
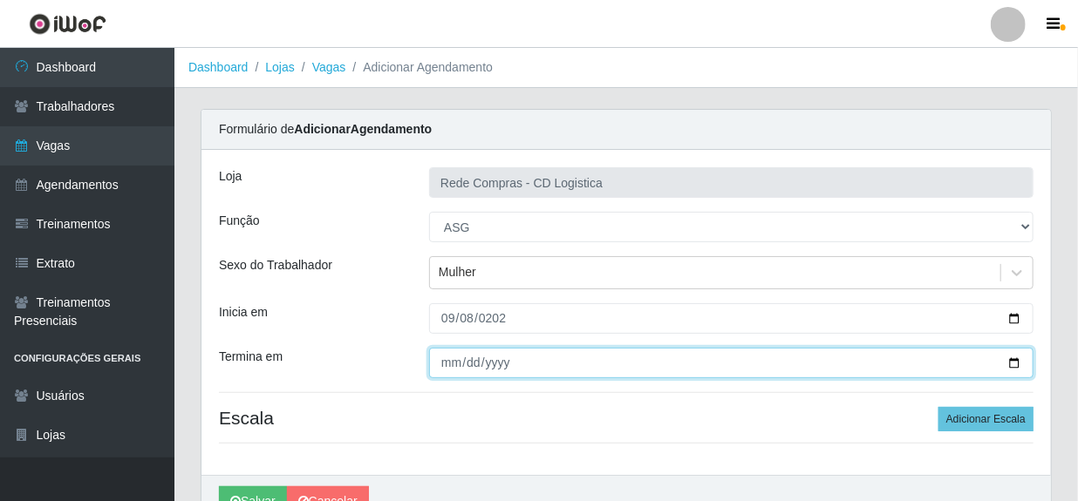
click at [451, 365] on input "Termina em" at bounding box center [731, 363] width 604 height 31
type input "[DATE]"
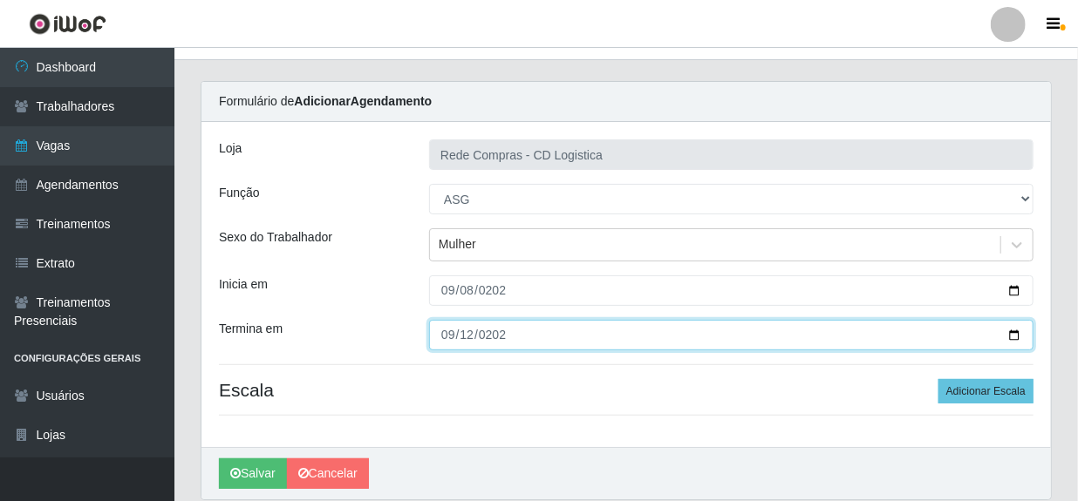
scroll to position [78, 0]
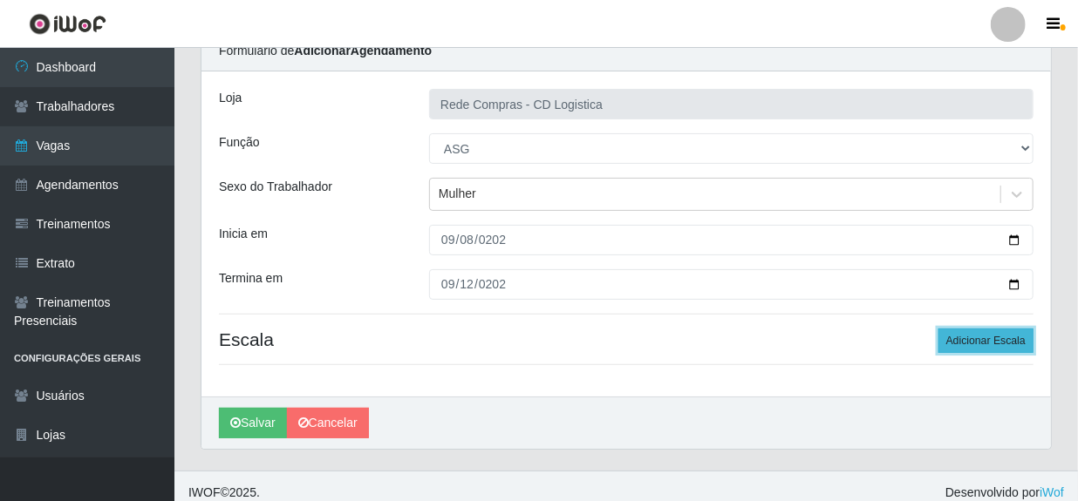
click at [968, 339] on button "Adicionar Escala" at bounding box center [985, 341] width 95 height 24
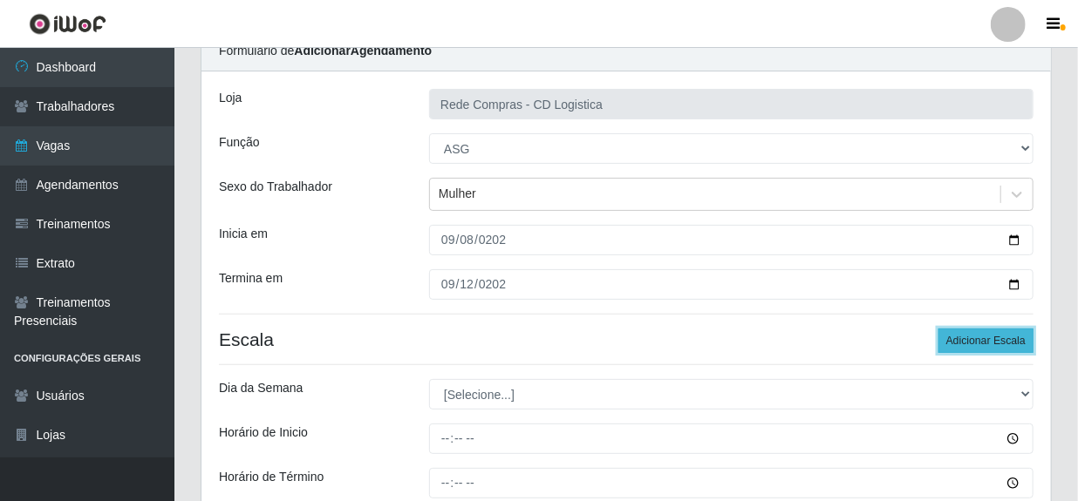
click at [968, 340] on button "Adicionar Escala" at bounding box center [985, 341] width 95 height 24
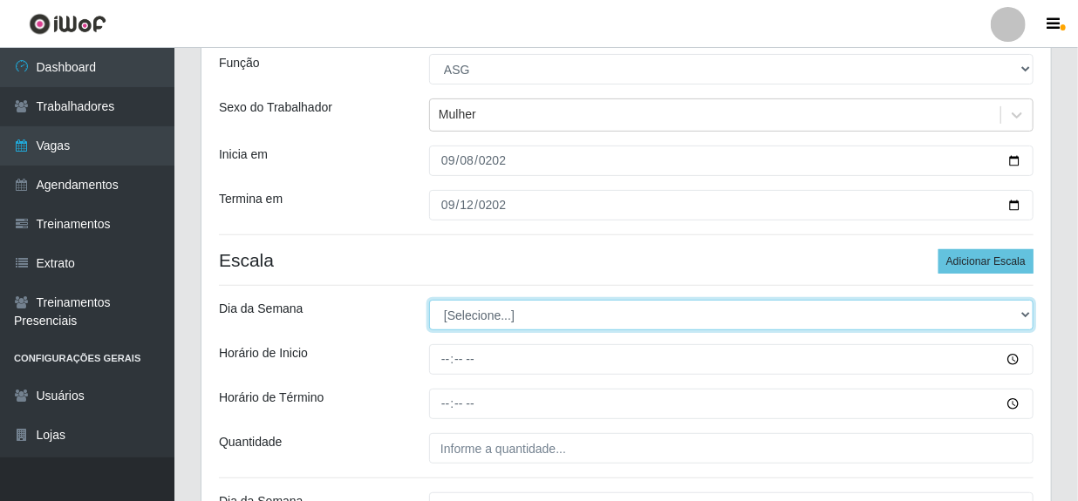
click at [468, 317] on select "[Selecione...] Segunda Terça Quarta Quinta Sexta Sábado Domingo" at bounding box center [731, 315] width 604 height 31
select select "1"
click at [429, 300] on select "[Selecione...] Segunda Terça Quarta Quinta Sexta Sábado Domingo" at bounding box center [731, 315] width 604 height 31
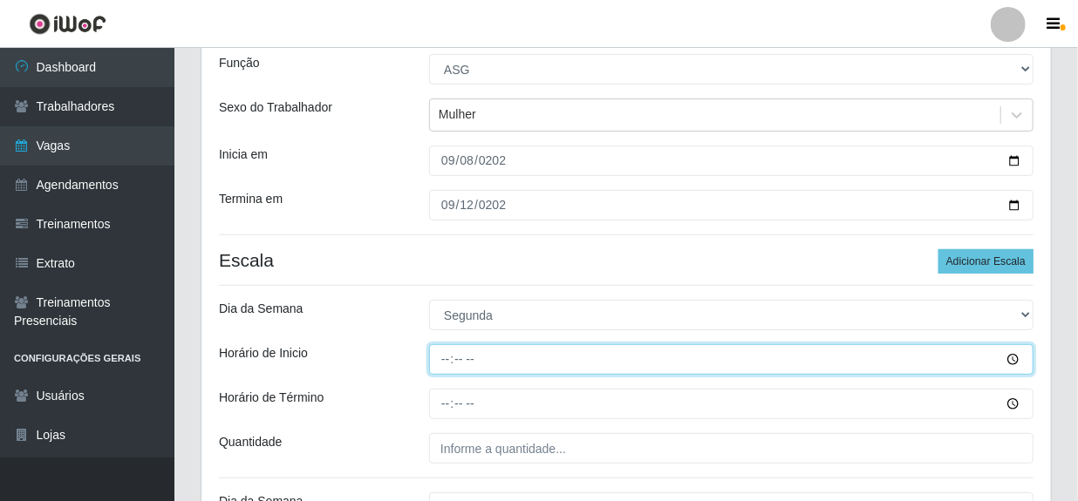
click at [449, 361] on input "Horário de Inicio" at bounding box center [731, 359] width 604 height 31
type input "08:00"
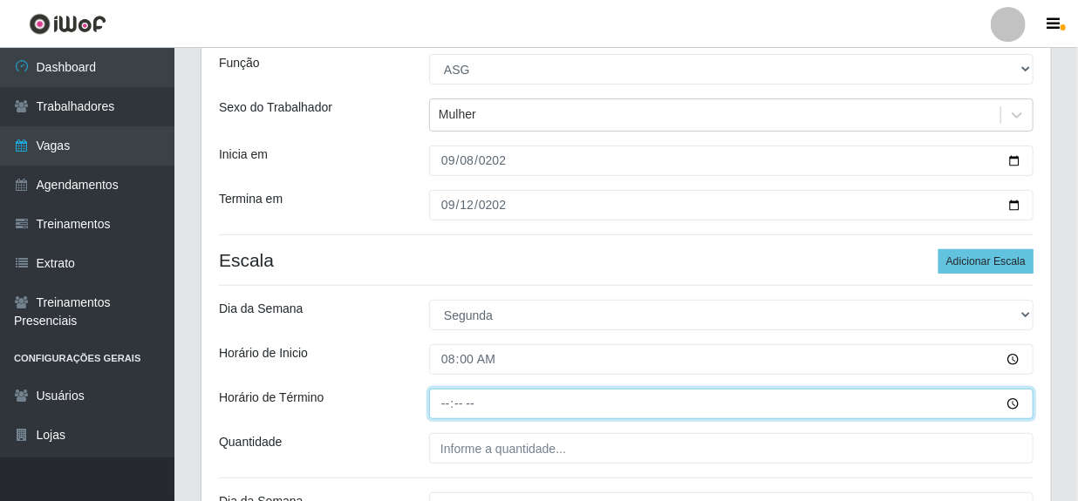
click at [444, 412] on input "Horário de Término" at bounding box center [731, 404] width 604 height 31
type input "14:00"
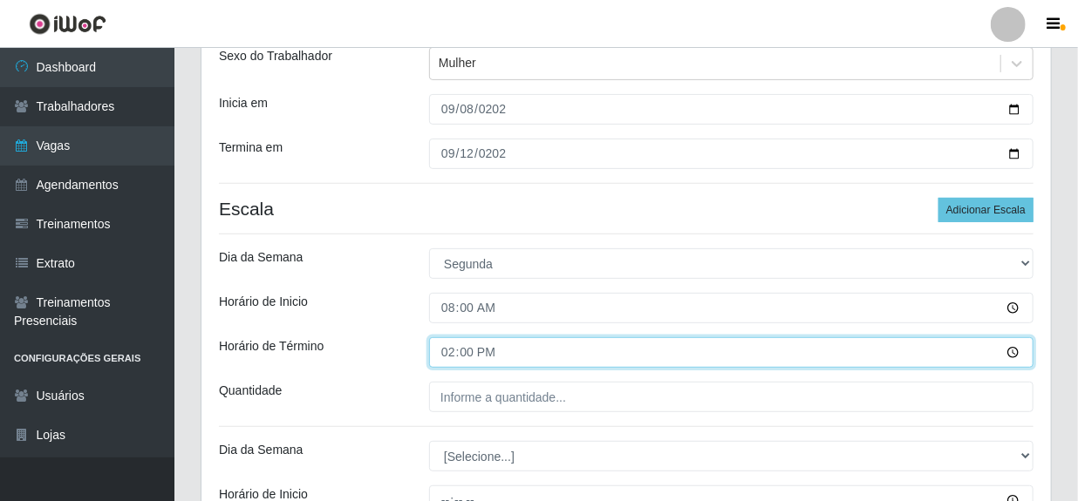
scroll to position [237, 0]
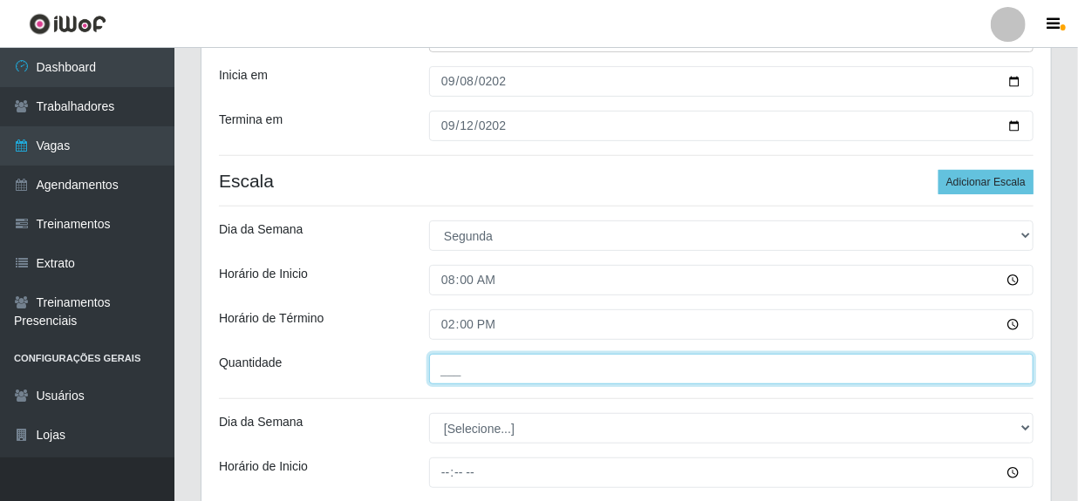
click at [462, 365] on input "___" at bounding box center [731, 369] width 604 height 31
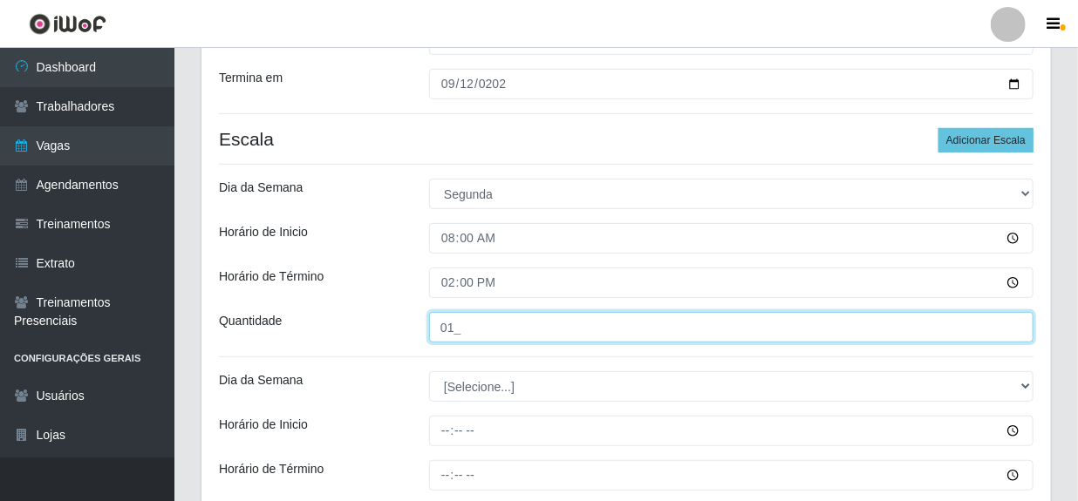
scroll to position [317, 0]
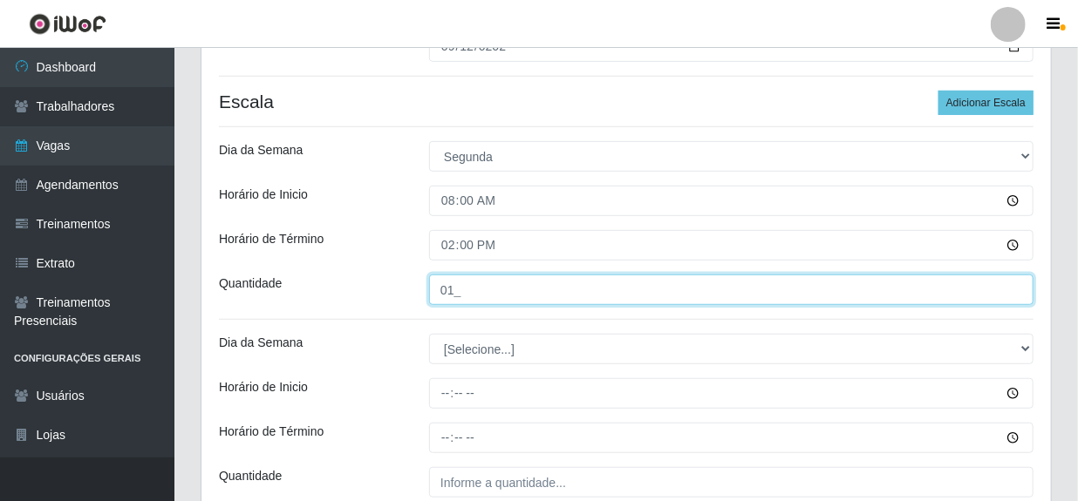
type input "01_"
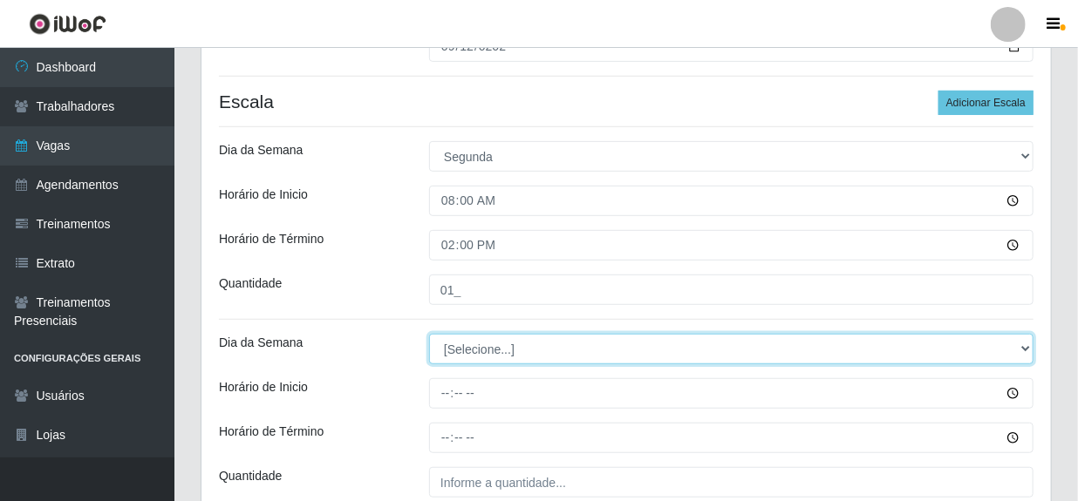
click at [462, 347] on select "[Selecione...] Segunda Terça Quarta Quinta Sexta Sábado Domingo" at bounding box center [731, 349] width 604 height 31
select select "2"
click at [429, 334] on select "[Selecione...] Segunda Terça Quarta Quinta Sexta Sábado Domingo" at bounding box center [731, 349] width 604 height 31
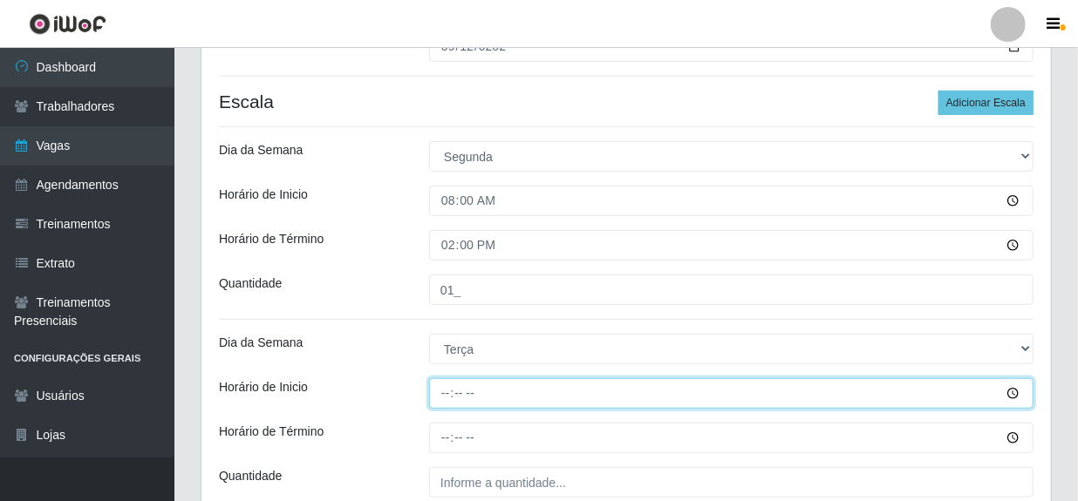
click at [445, 394] on input "Horário de Inicio" at bounding box center [731, 393] width 604 height 31
type input "08:00"
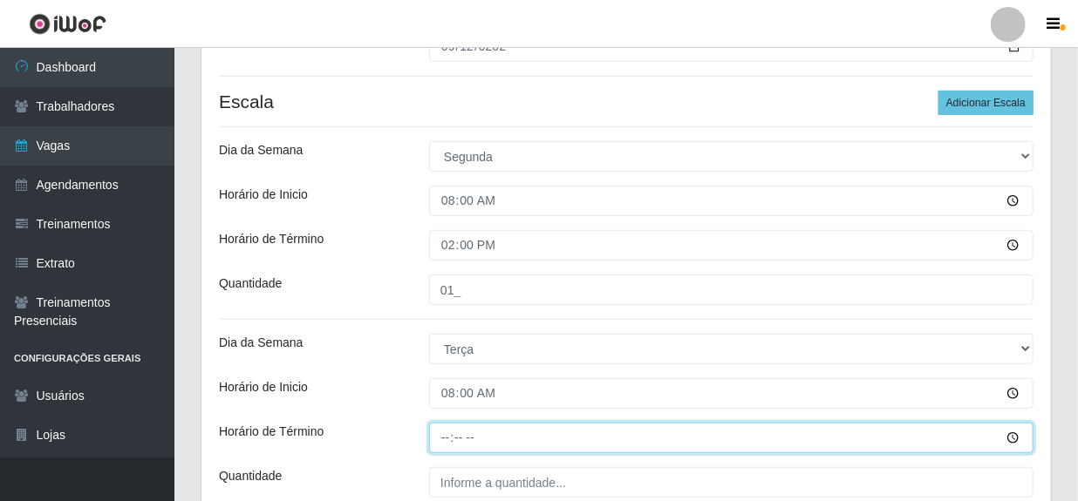
click at [447, 444] on input "Horário de Término" at bounding box center [731, 438] width 604 height 31
type input "14:00"
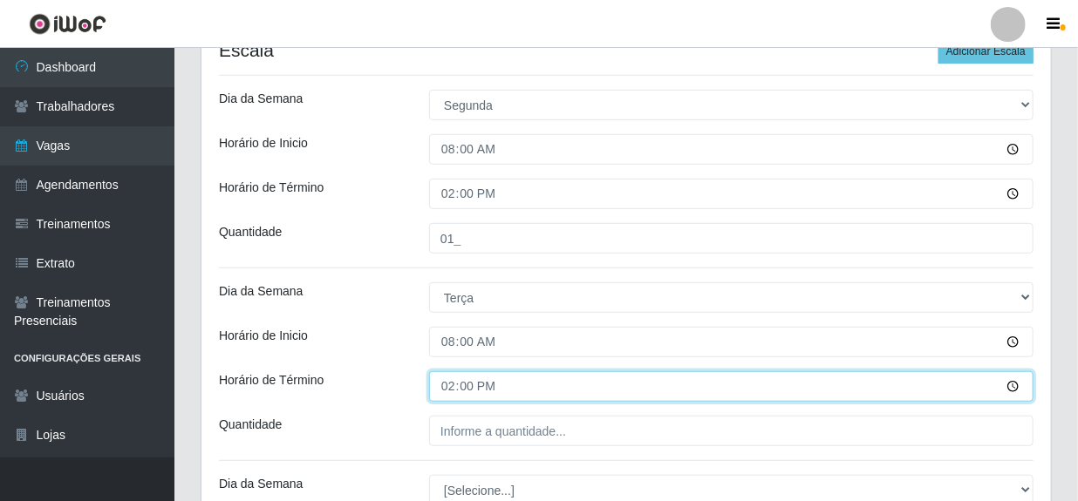
scroll to position [396, 0]
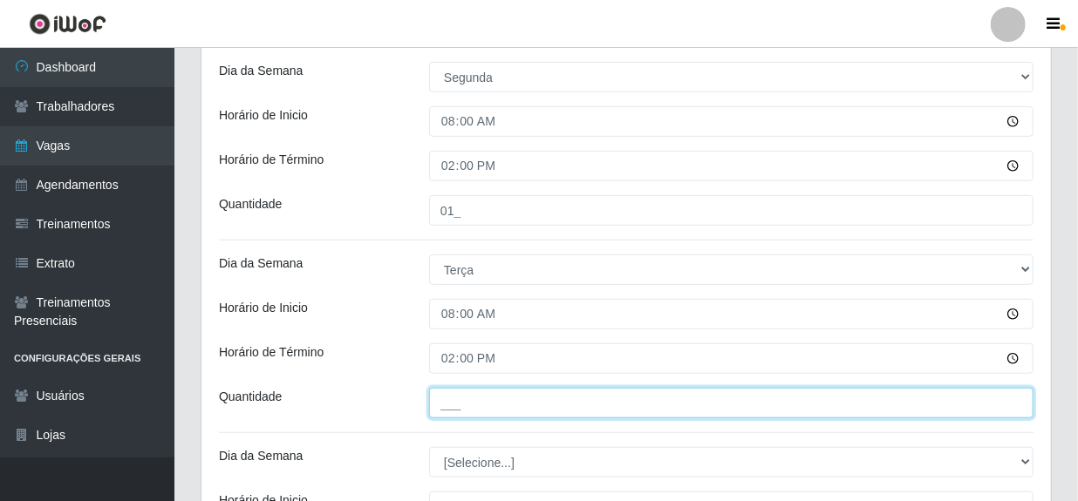
click at [477, 405] on input "___" at bounding box center [731, 403] width 604 height 31
type input "01_"
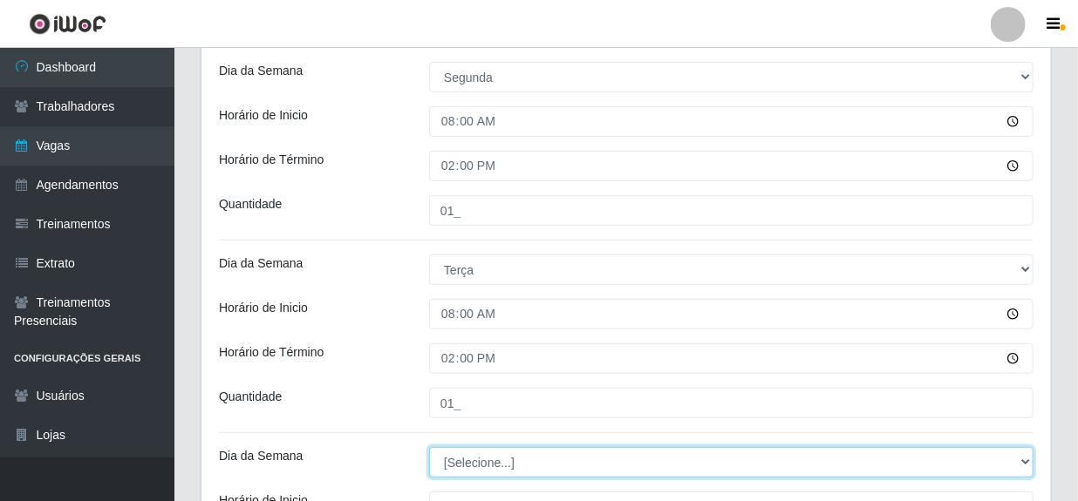
click at [471, 462] on select "[Selecione...] Segunda Terça Quarta Quinta Sexta Sábado Domingo" at bounding box center [731, 462] width 604 height 31
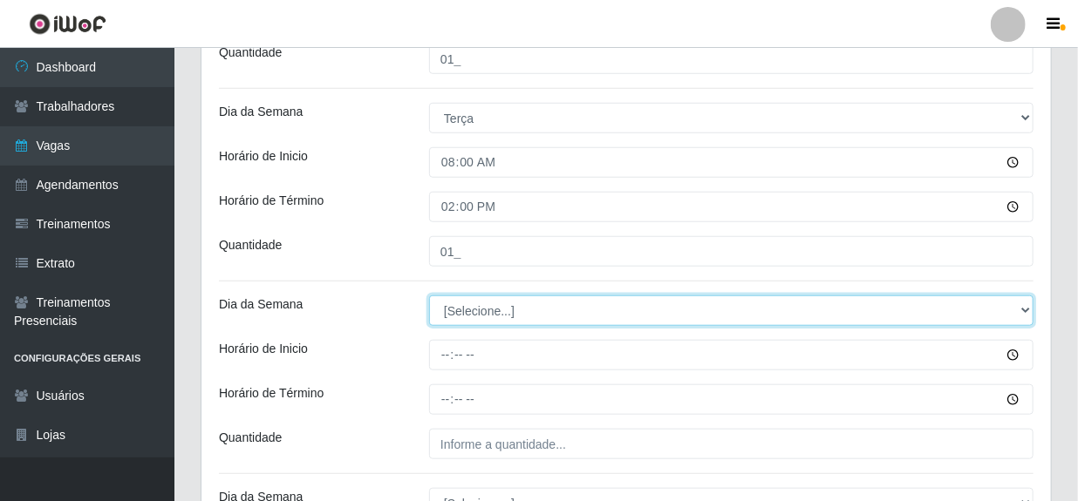
scroll to position [555, 0]
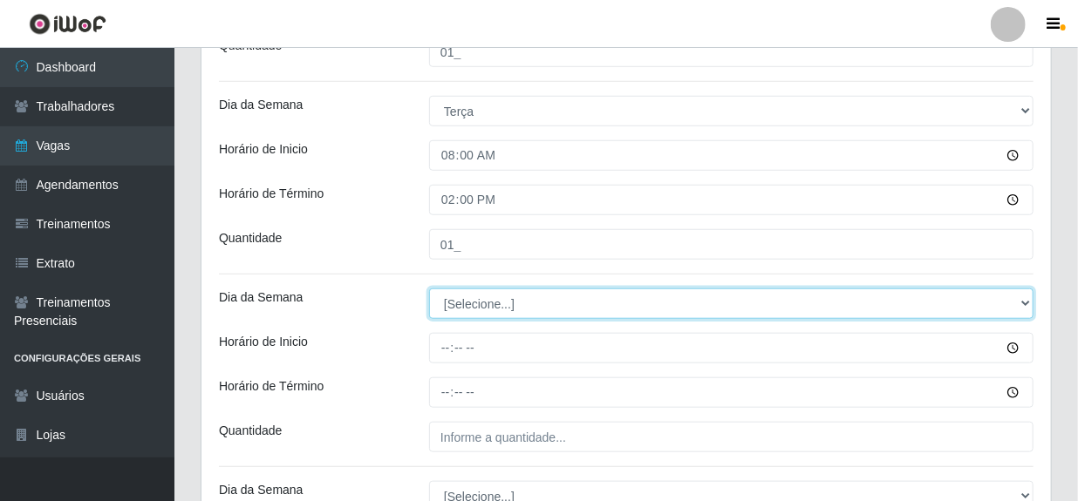
click at [488, 307] on select "[Selecione...] Segunda Terça Quarta Quinta Sexta Sábado Domingo" at bounding box center [731, 304] width 604 height 31
select select "3"
click at [429, 289] on select "[Selecione...] Segunda Terça Quarta Quinta Sexta Sábado Domingo" at bounding box center [731, 304] width 604 height 31
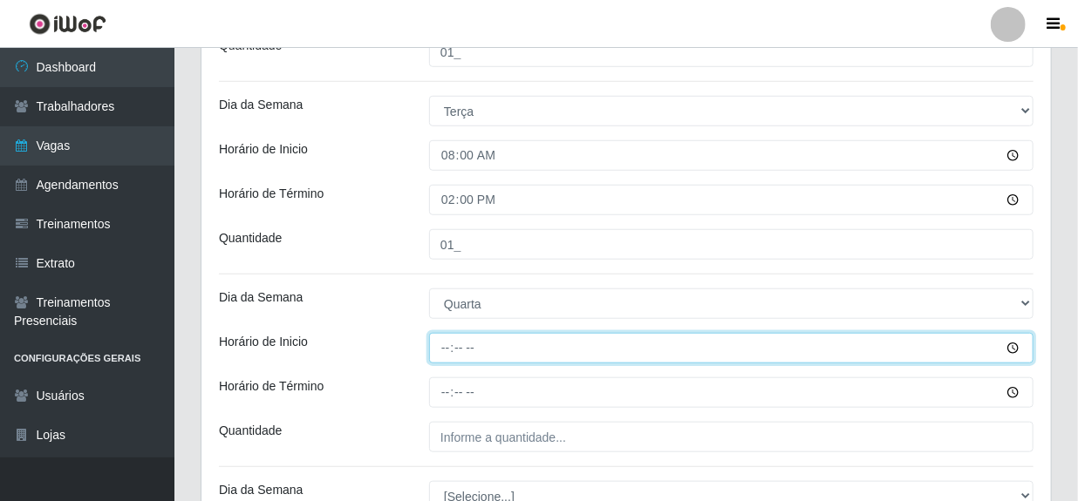
click at [447, 344] on input "Horário de Inicio" at bounding box center [731, 348] width 604 height 31
type input "08:00"
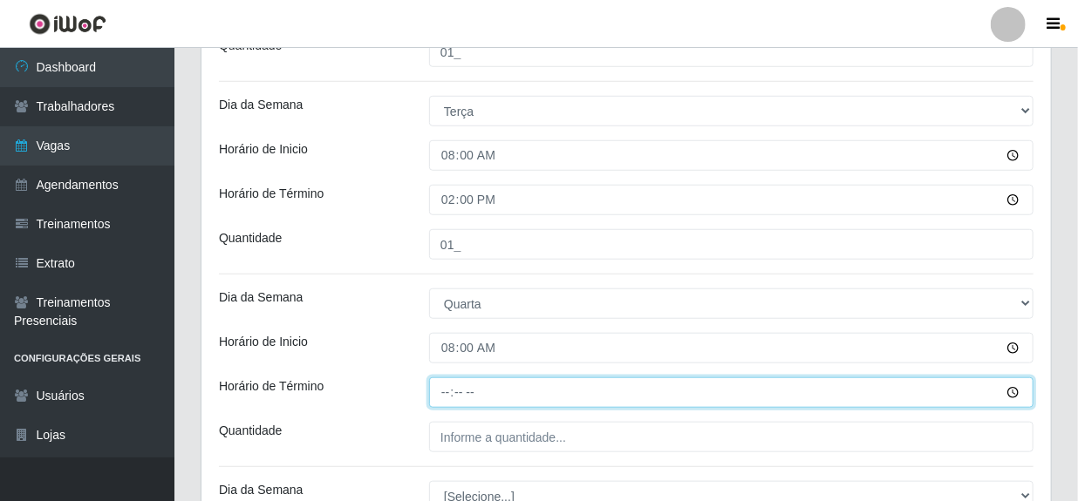
click at [445, 387] on input "Horário de Término" at bounding box center [731, 393] width 604 height 31
type input "14:00"
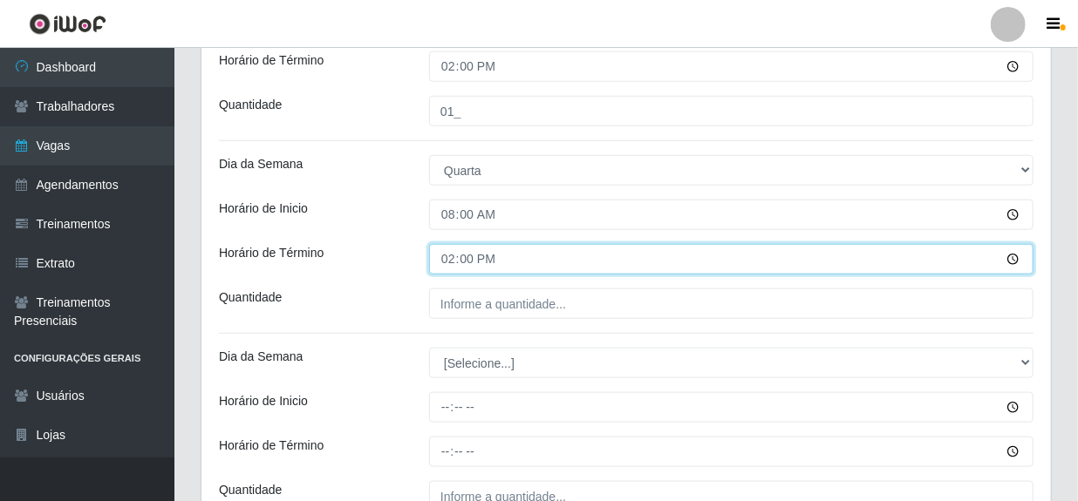
scroll to position [713, 0]
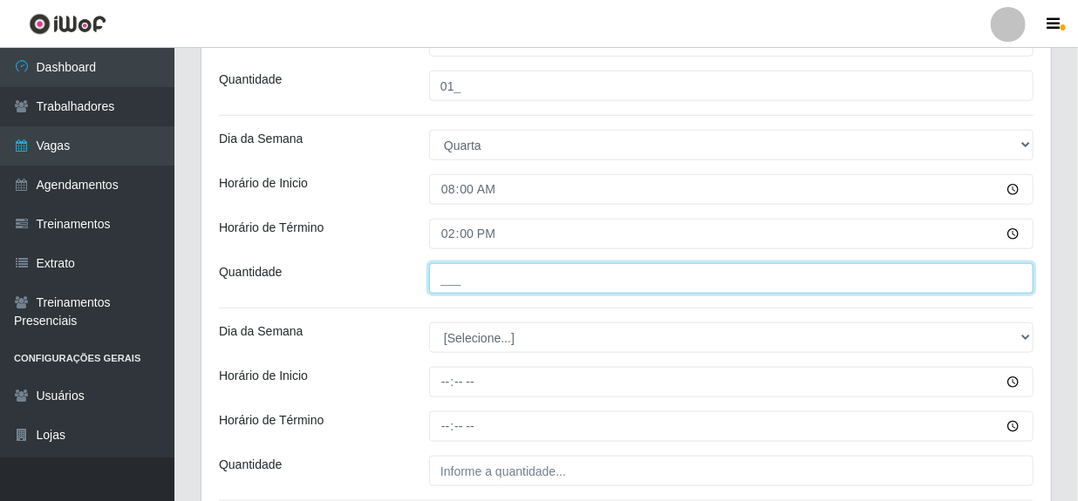
click at [506, 274] on input "___" at bounding box center [731, 278] width 604 height 31
type input "01_"
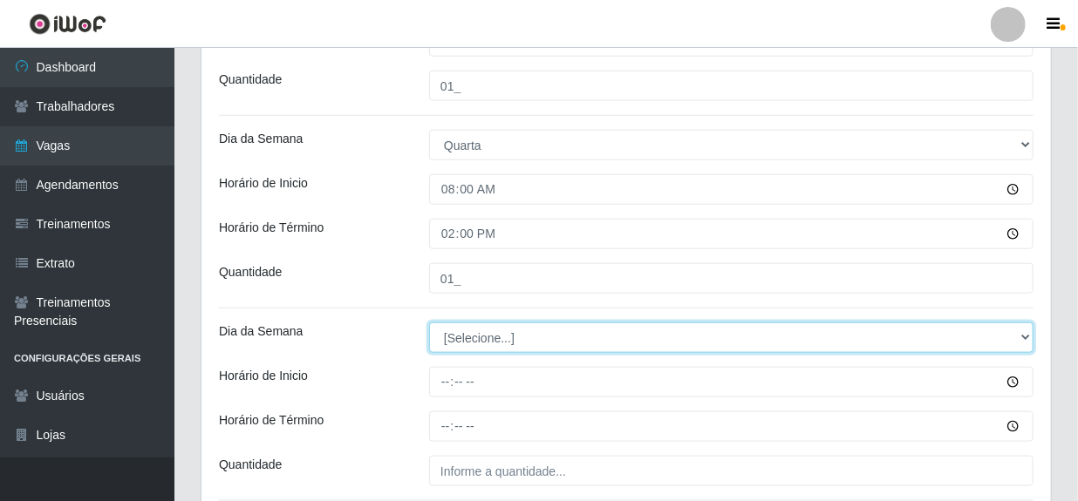
click at [473, 338] on select "[Selecione...] Segunda Terça Quarta Quinta Sexta Sábado Domingo" at bounding box center [731, 338] width 604 height 31
select select "4"
click at [429, 323] on select "[Selecione...] Segunda Terça Quarta Quinta Sexta Sábado Domingo" at bounding box center [731, 338] width 604 height 31
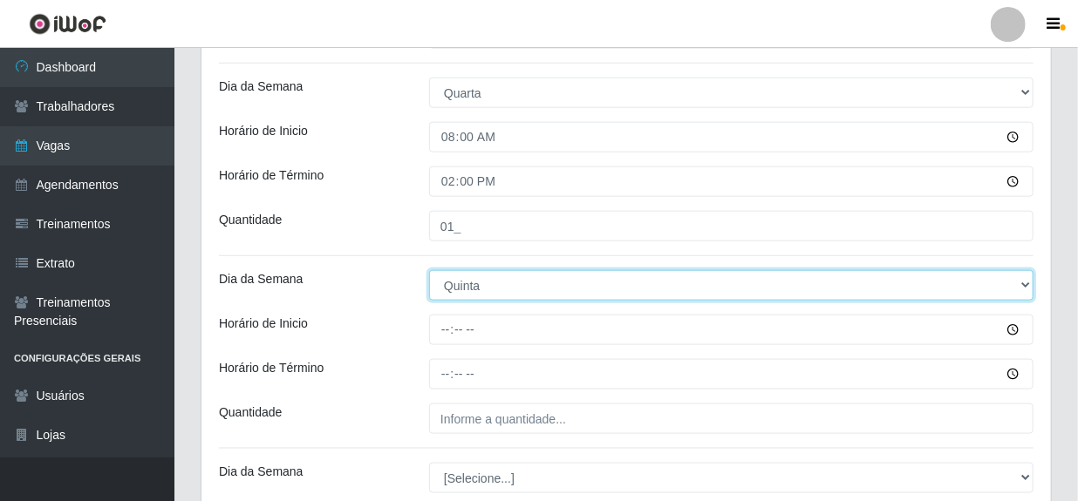
scroll to position [793, 0]
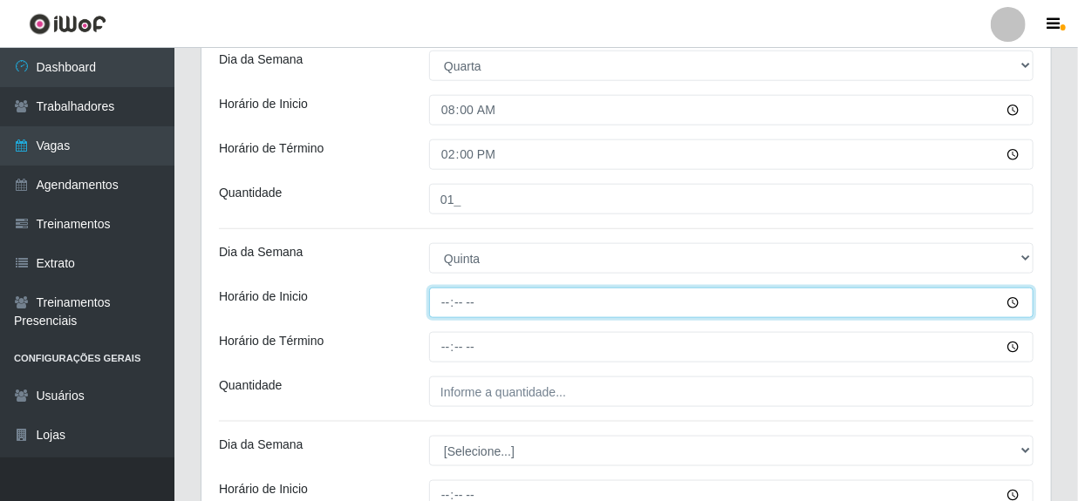
click at [440, 299] on input "Horário de Inicio" at bounding box center [731, 303] width 604 height 31
type input "08:00"
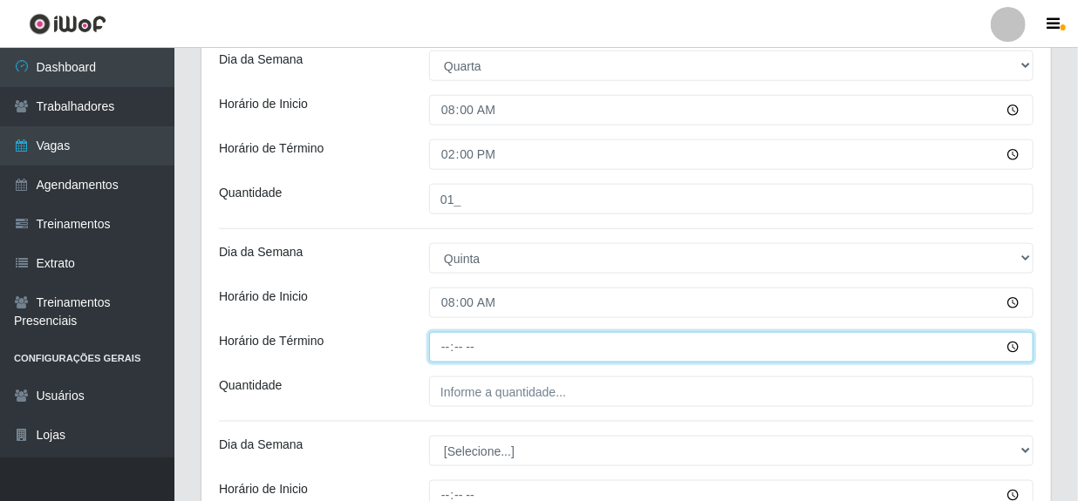
click at [447, 342] on input "Horário de Término" at bounding box center [731, 347] width 604 height 31
type input "14:00"
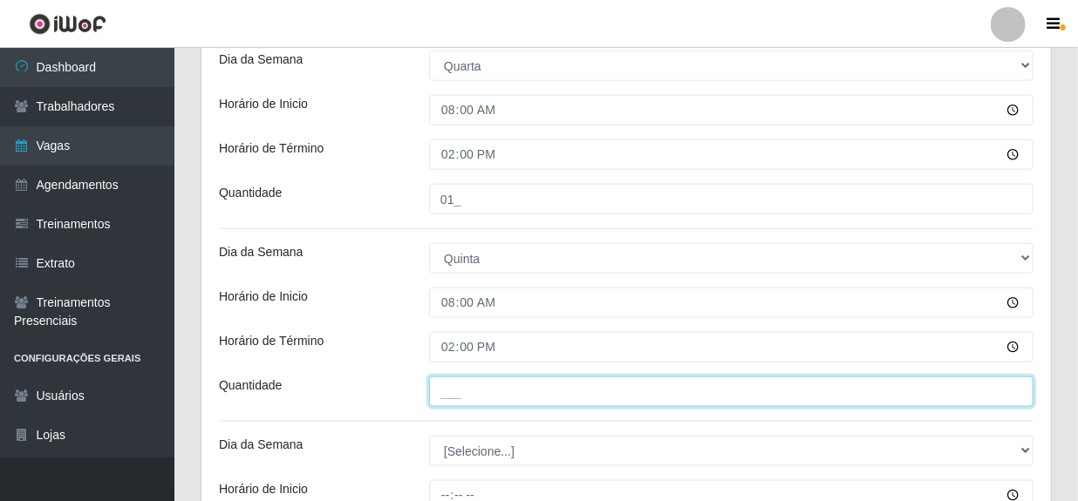
click at [463, 389] on input "___" at bounding box center [731, 392] width 604 height 31
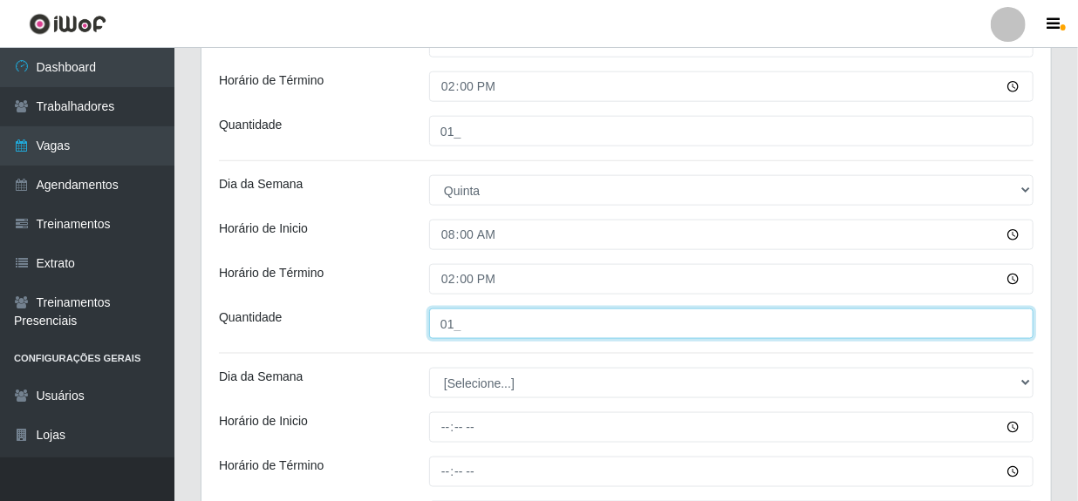
scroll to position [951, 0]
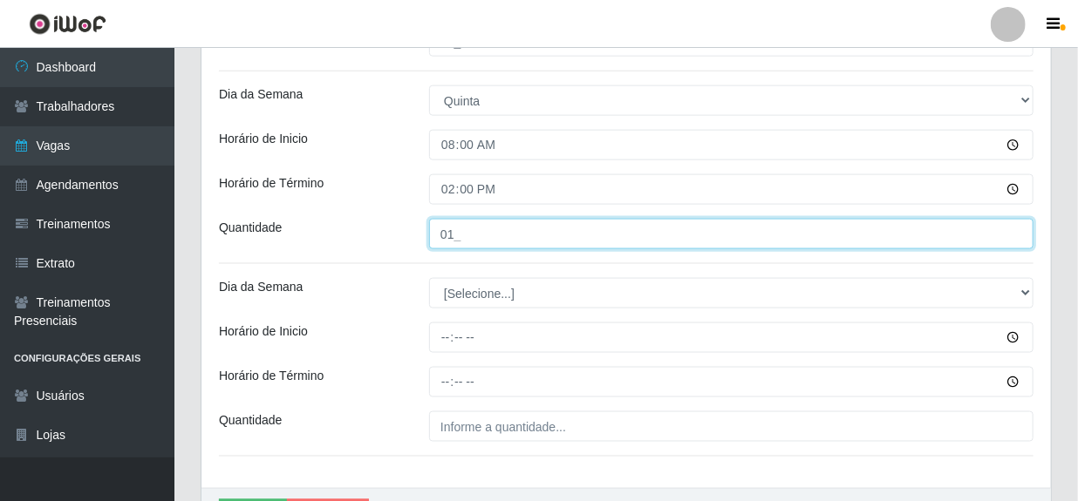
type input "01_"
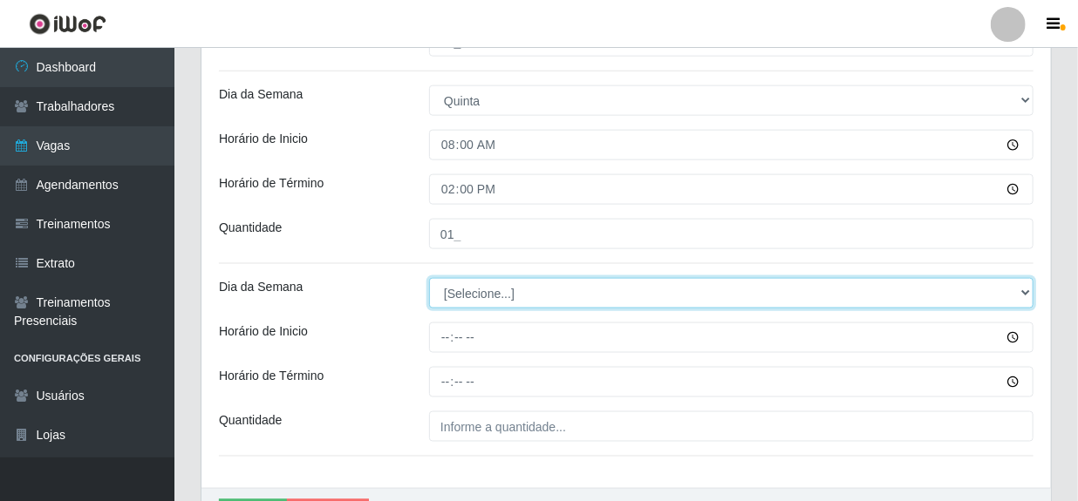
click at [492, 293] on select "[Selecione...] Segunda Terça Quarta Quinta Sexta Sábado Domingo" at bounding box center [731, 293] width 604 height 31
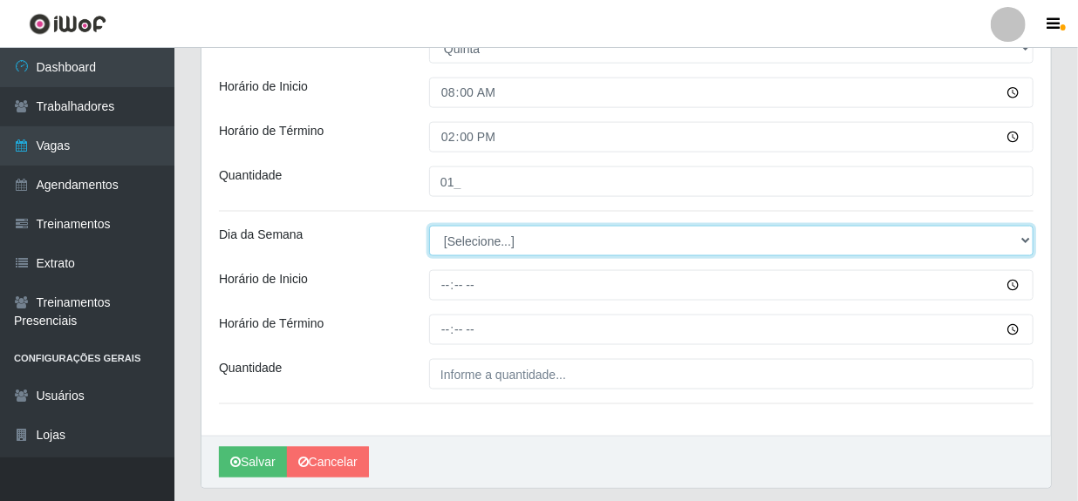
scroll to position [1030, 0]
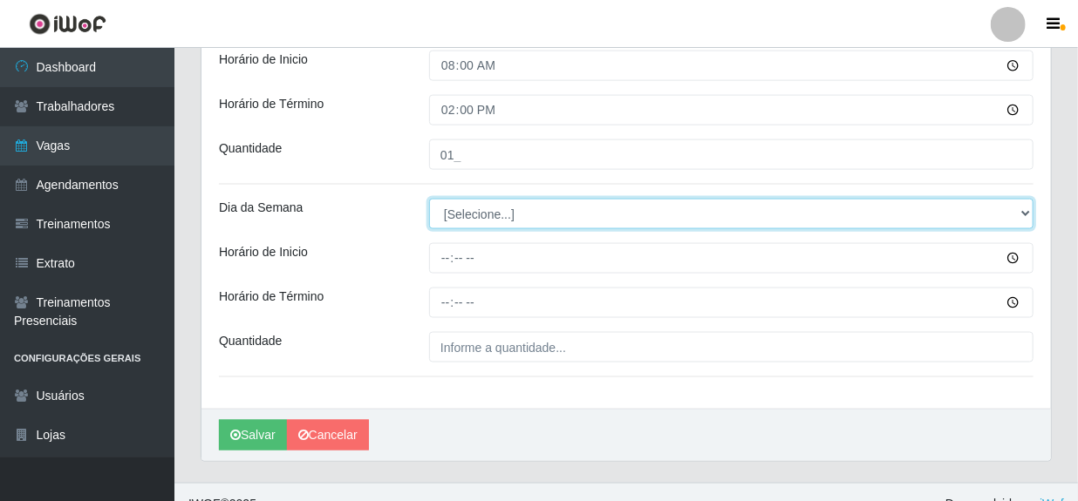
click at [502, 220] on select "[Selecione...] Segunda Terça Quarta Quinta Sexta Sábado Domingo" at bounding box center [731, 214] width 604 height 31
select select "5"
click at [429, 199] on select "[Selecione...] Segunda Terça Quarta Quinta Sexta Sábado Domingo" at bounding box center [731, 214] width 604 height 31
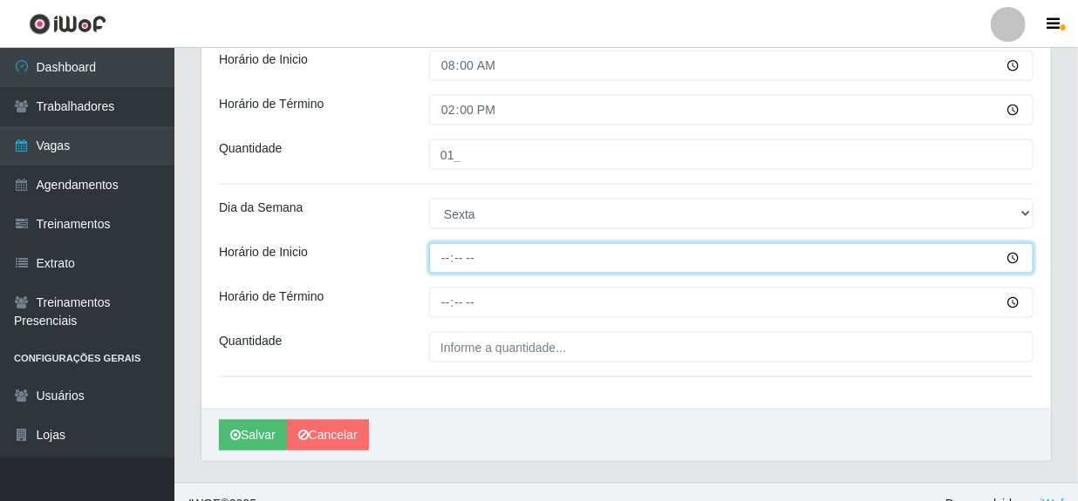
click at [447, 262] on input "Horário de Inicio" at bounding box center [731, 258] width 604 height 31
type input "08:00"
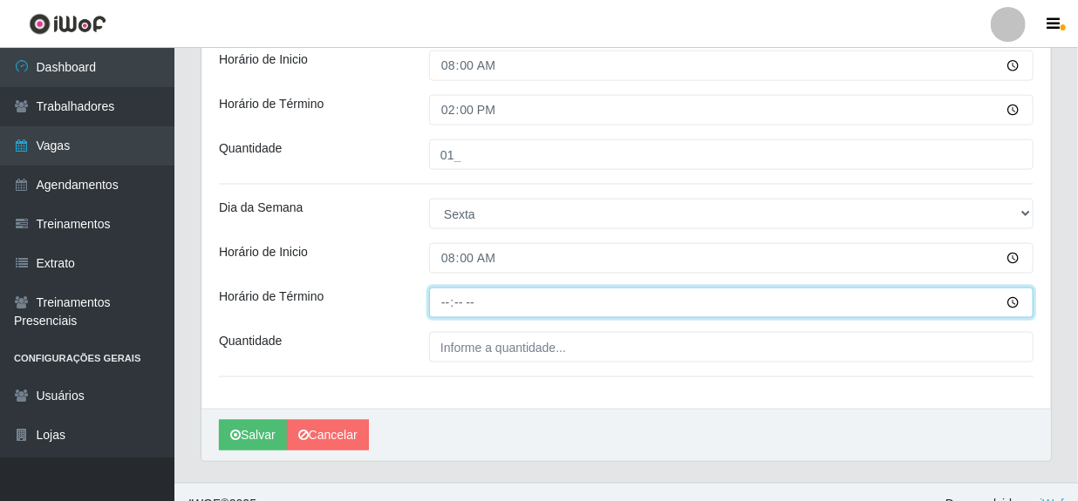
click at [447, 300] on input "Horário de Término" at bounding box center [731, 303] width 604 height 31
type input "14:00"
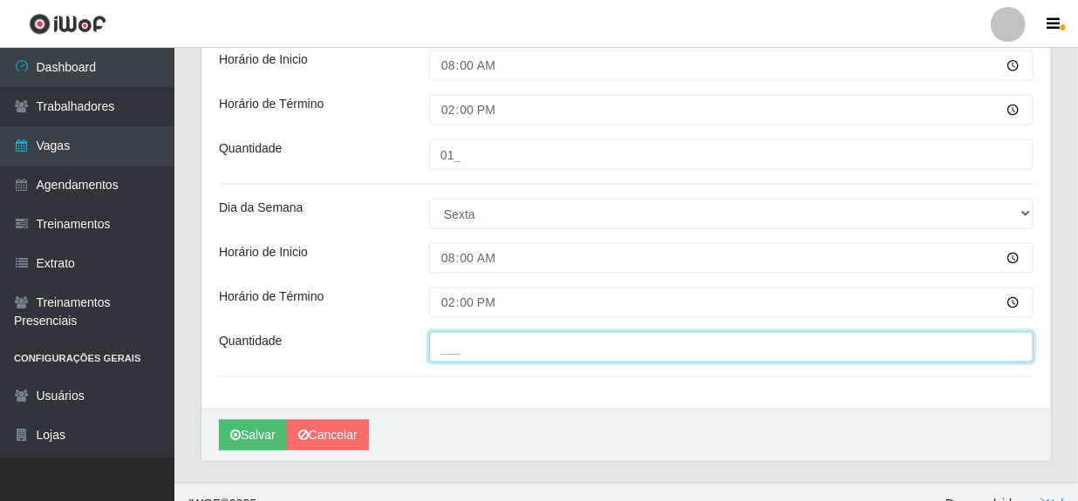
click at [438, 356] on input "___" at bounding box center [731, 347] width 604 height 31
type input "01_"
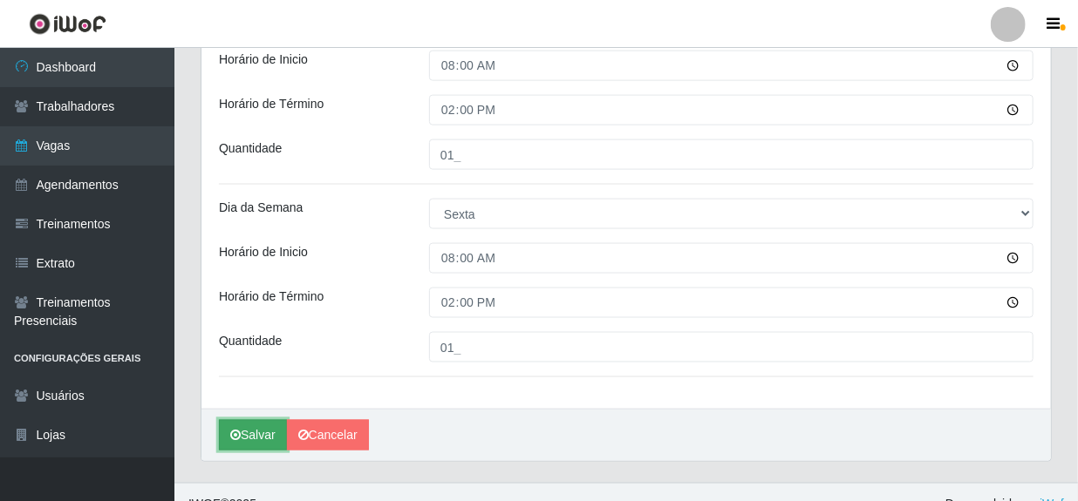
click at [242, 433] on button "Salvar" at bounding box center [253, 435] width 68 height 31
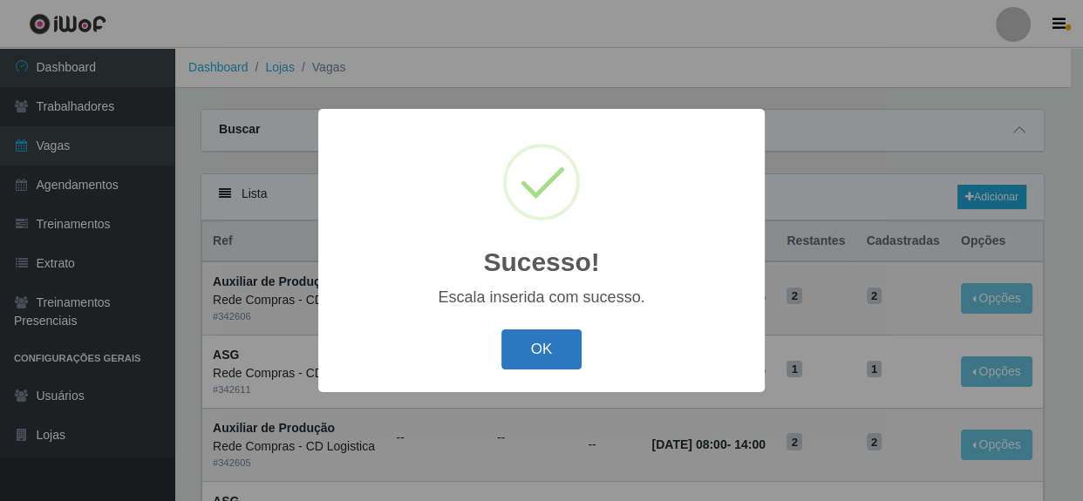
click at [558, 346] on button "OK" at bounding box center [541, 350] width 81 height 41
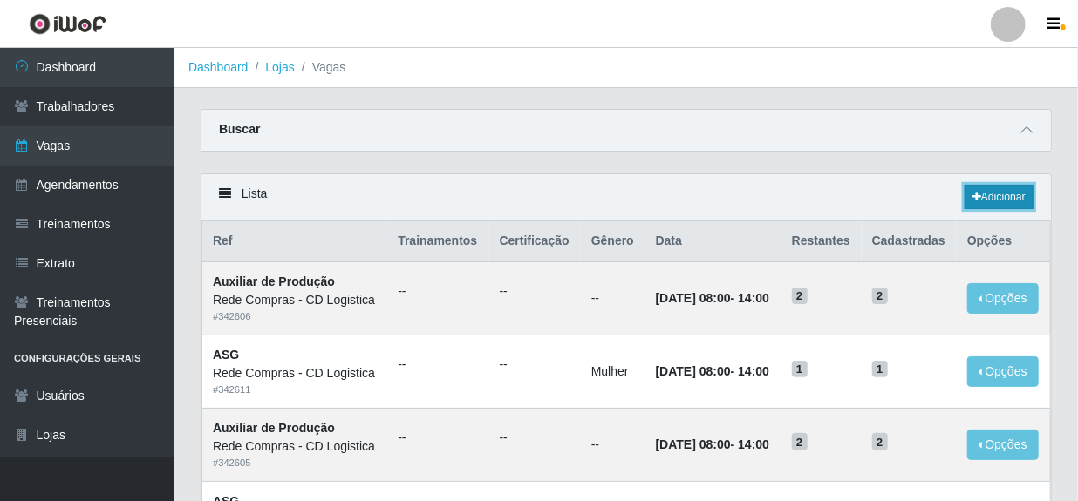
click at [1016, 196] on link "Adicionar" at bounding box center [999, 197] width 69 height 24
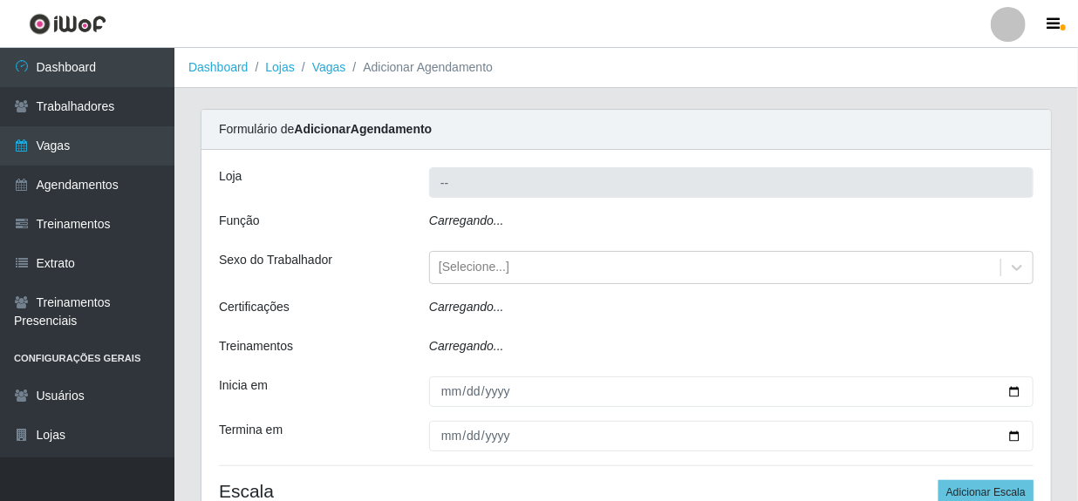
type input "Rede Compras - CD Logistica"
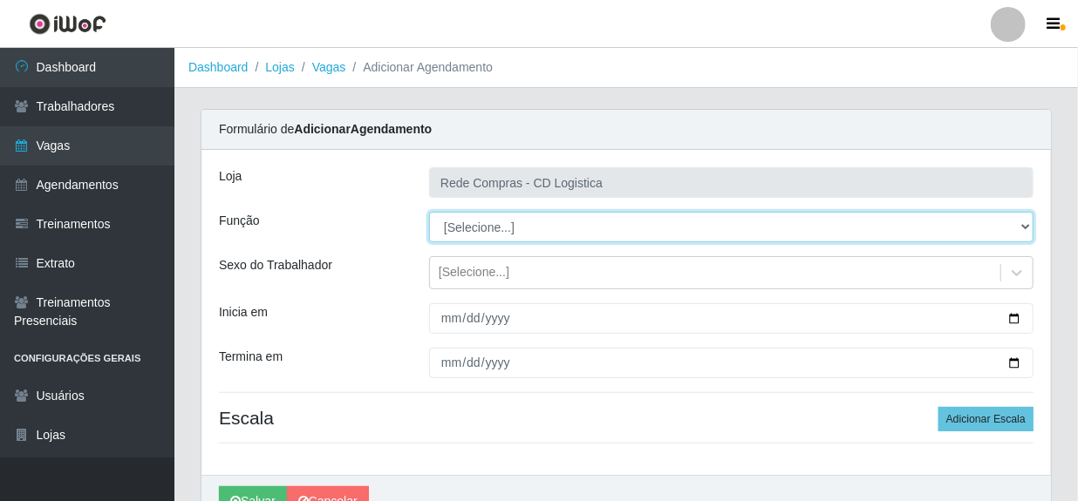
click at [493, 228] on select "[Selecione...] ASG ASG + ASG ++ Auxiliar de Depósito Auxiliar de Depósito + Aux…" at bounding box center [731, 227] width 604 height 31
select select "52"
click at [429, 212] on select "[Selecione...] ASG ASG + ASG ++ Auxiliar de Depósito Auxiliar de Depósito + Aux…" at bounding box center [731, 227] width 604 height 31
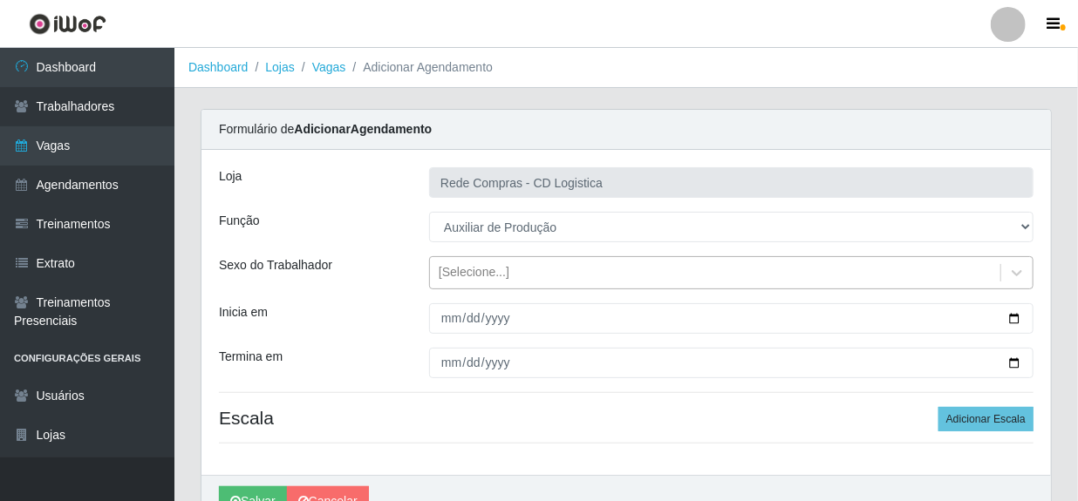
click at [458, 273] on div "[Selecione...]" at bounding box center [474, 273] width 71 height 18
click at [406, 304] on div "Inicia em" at bounding box center [311, 318] width 210 height 31
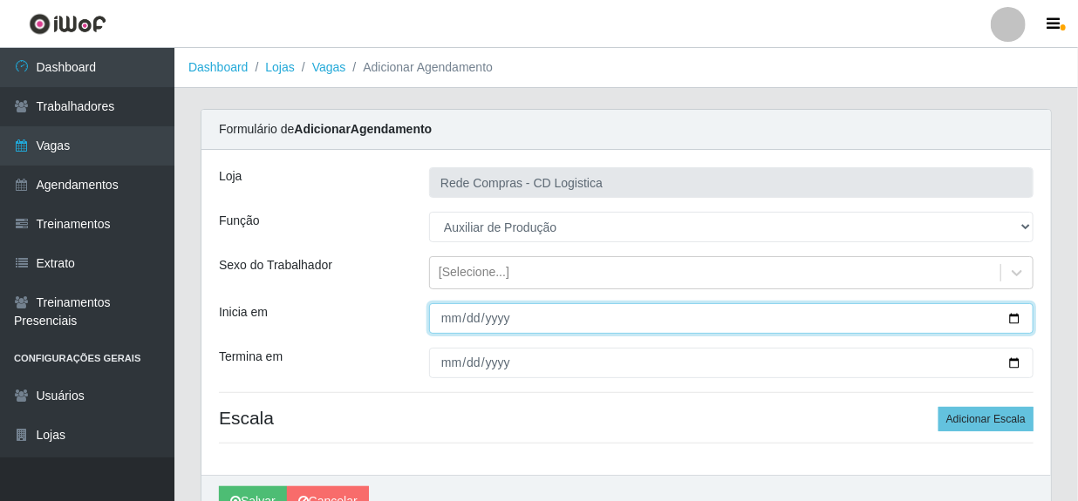
click at [445, 317] on input "Inicia em" at bounding box center [731, 318] width 604 height 31
click at [467, 322] on input "Inicia em" at bounding box center [731, 318] width 604 height 31
type input "[DATE]"
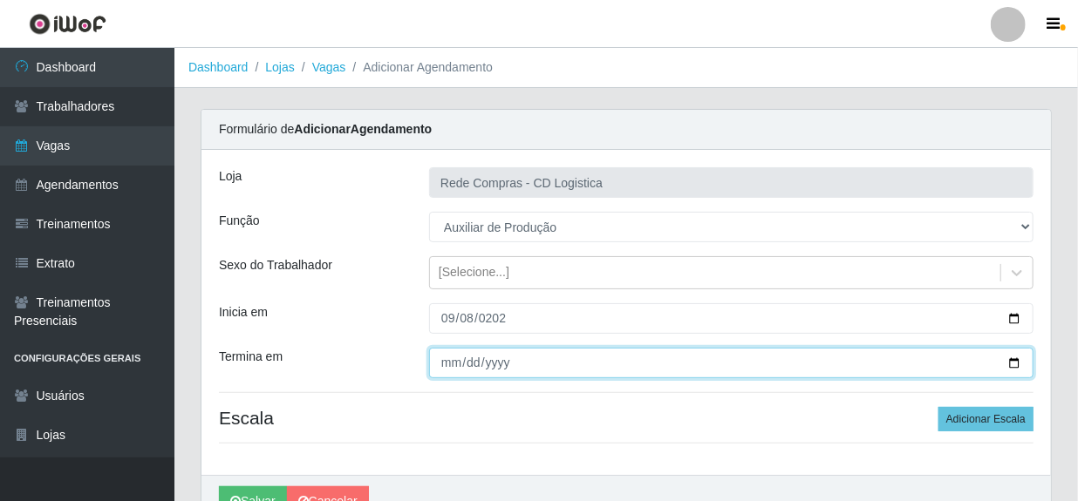
click at [447, 365] on input "Termina em" at bounding box center [731, 363] width 604 height 31
type input "[DATE]"
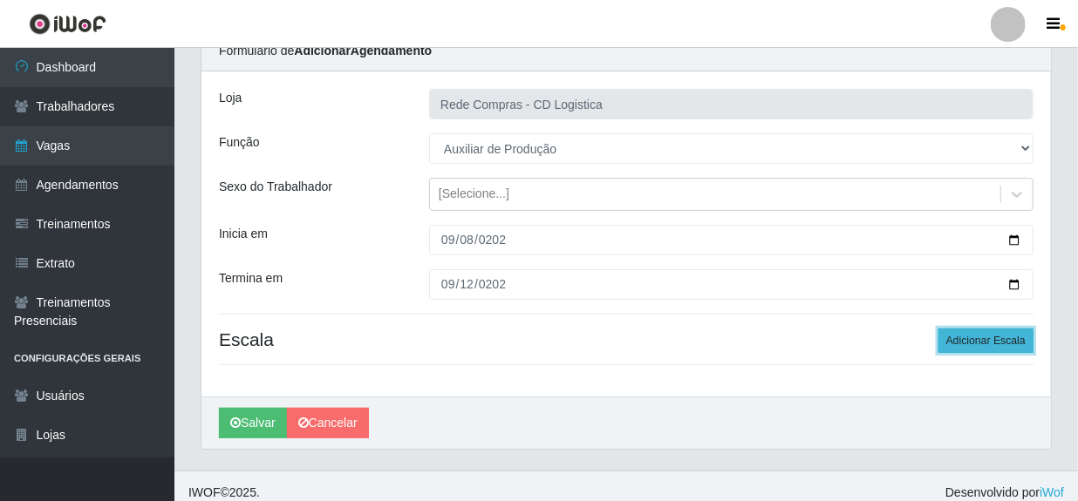
click at [954, 335] on button "Adicionar Escala" at bounding box center [985, 341] width 95 height 24
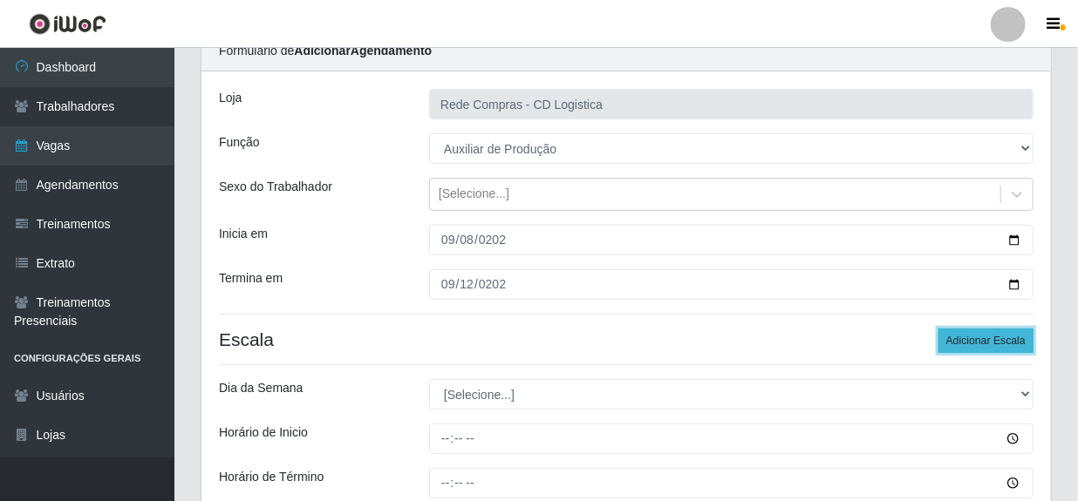
click at [954, 335] on button "Adicionar Escala" at bounding box center [985, 341] width 95 height 24
click at [953, 335] on button "Adicionar Escala" at bounding box center [985, 341] width 95 height 24
